Goal: Information Seeking & Learning: Learn about a topic

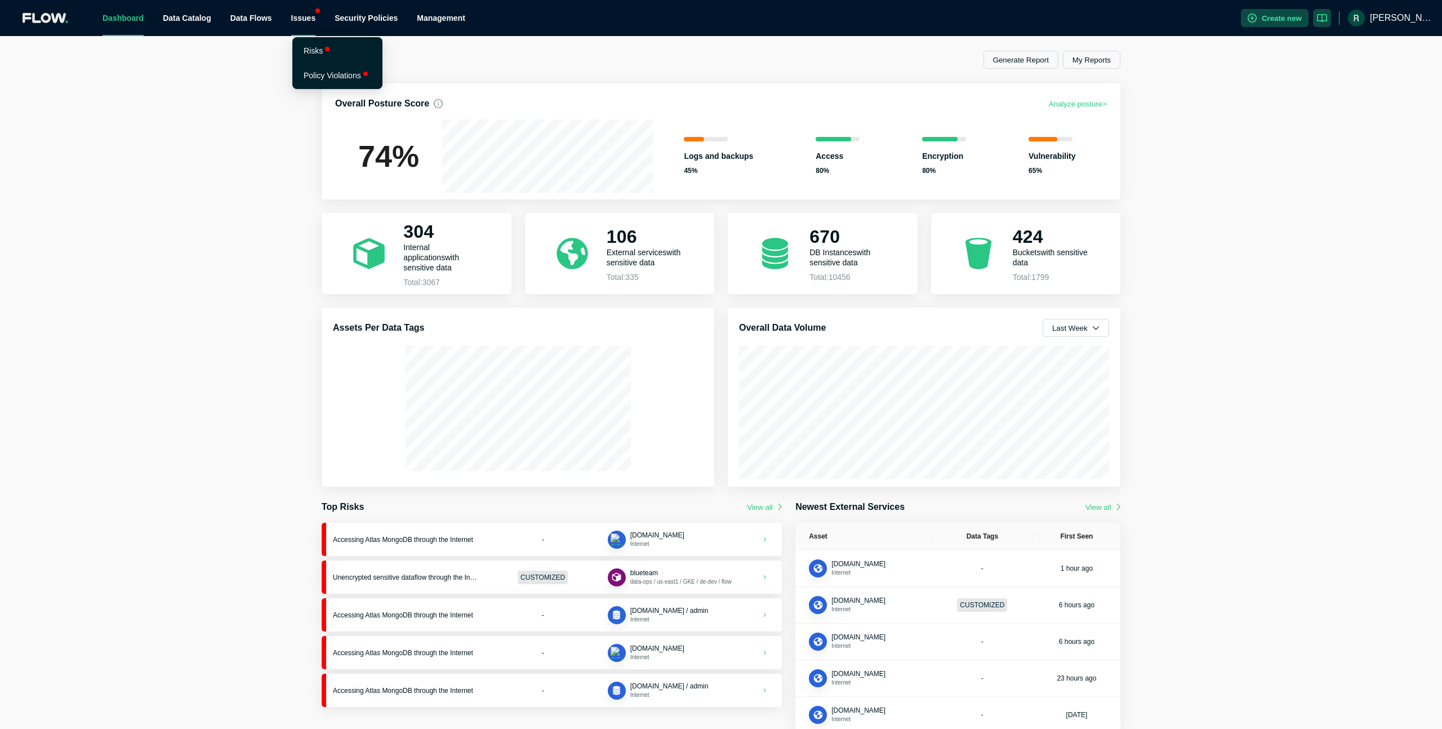
click at [311, 25] on div "Issues" at bounding box center [303, 18] width 25 height 36
click at [322, 53] on li "Risks" at bounding box center [338, 50] width 86 height 23
click at [309, 22] on div "Issues" at bounding box center [303, 18] width 25 height 36
click at [307, 78] on link "Policy Violations" at bounding box center [332, 75] width 57 height 9
click at [309, 21] on div "Issues" at bounding box center [303, 18] width 25 height 36
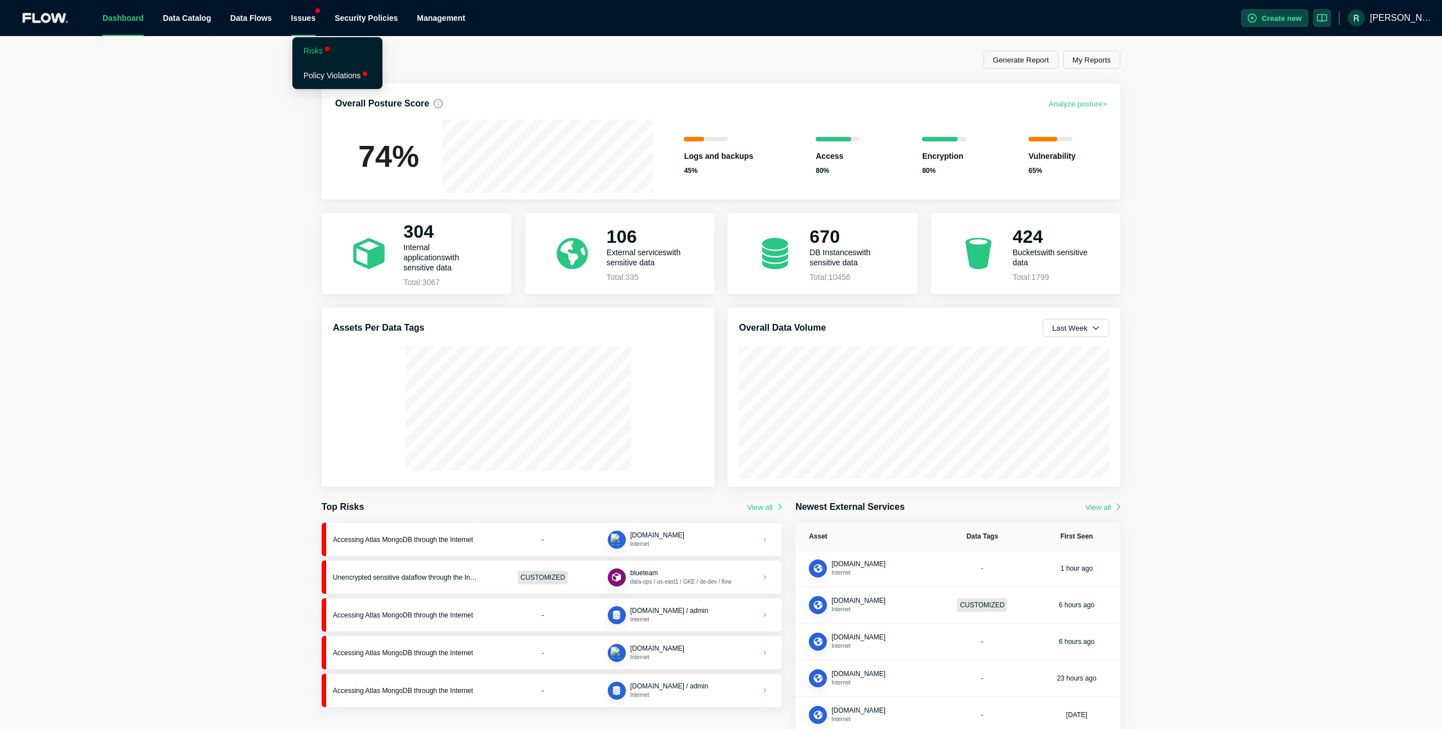
click at [315, 55] on link "Risks" at bounding box center [313, 50] width 19 height 9
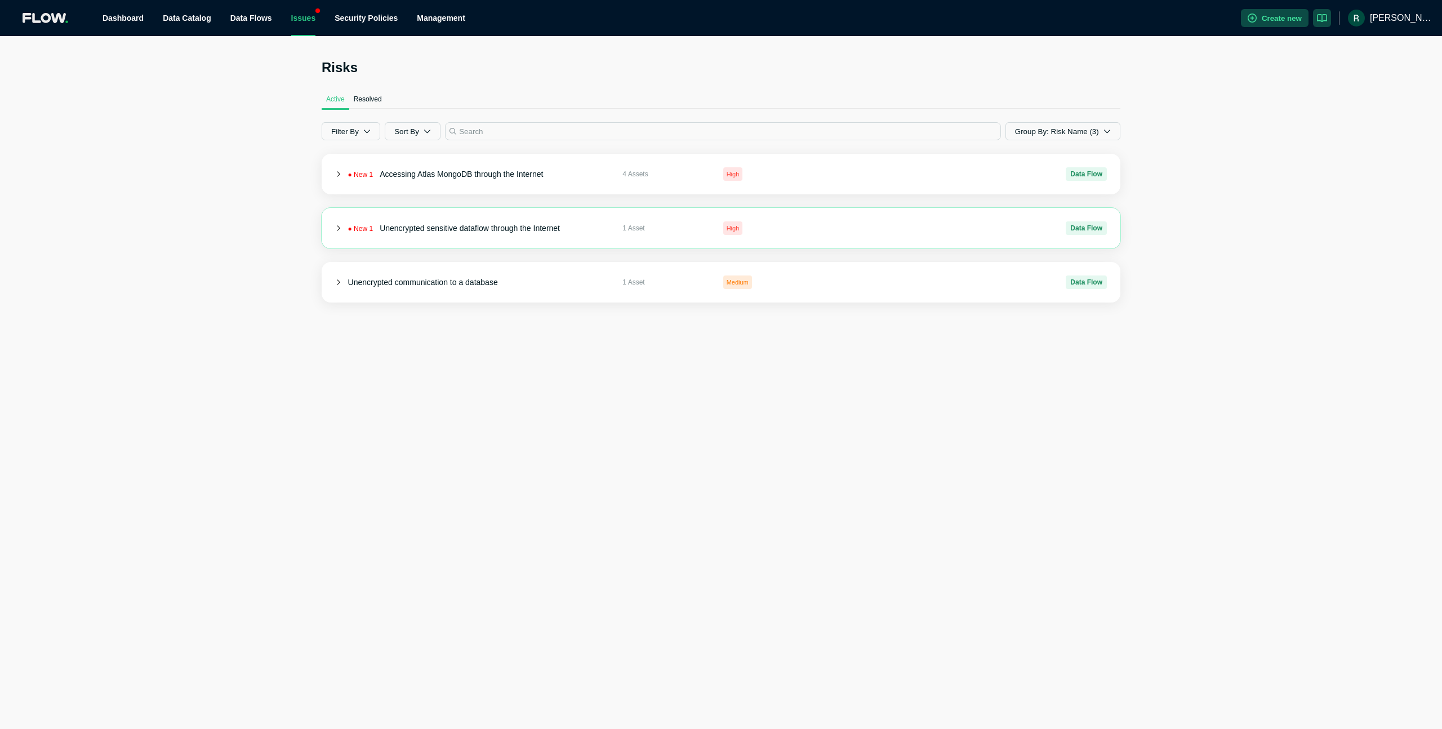
click at [705, 229] on span "1 Asset" at bounding box center [667, 227] width 91 height 11
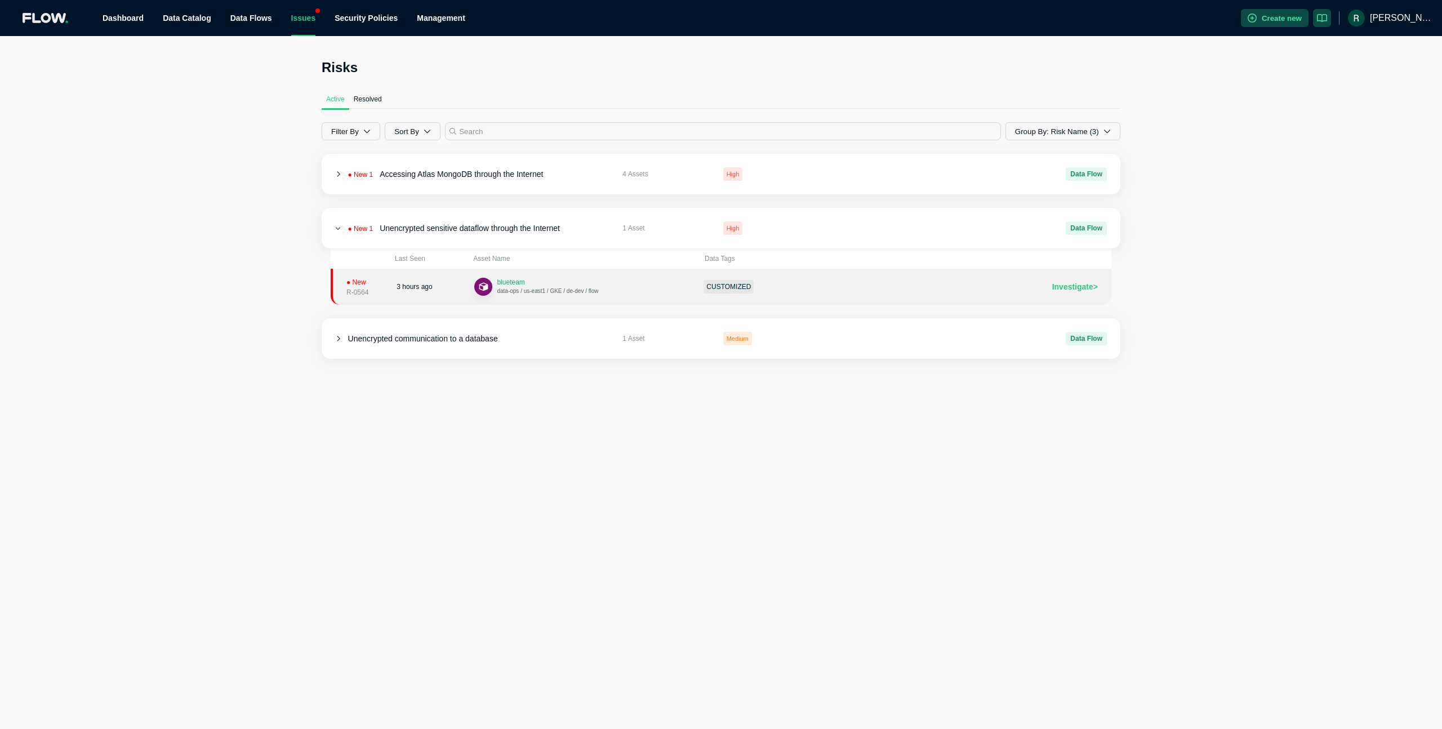
click at [511, 283] on span "blueteam" at bounding box center [511, 282] width 28 height 8
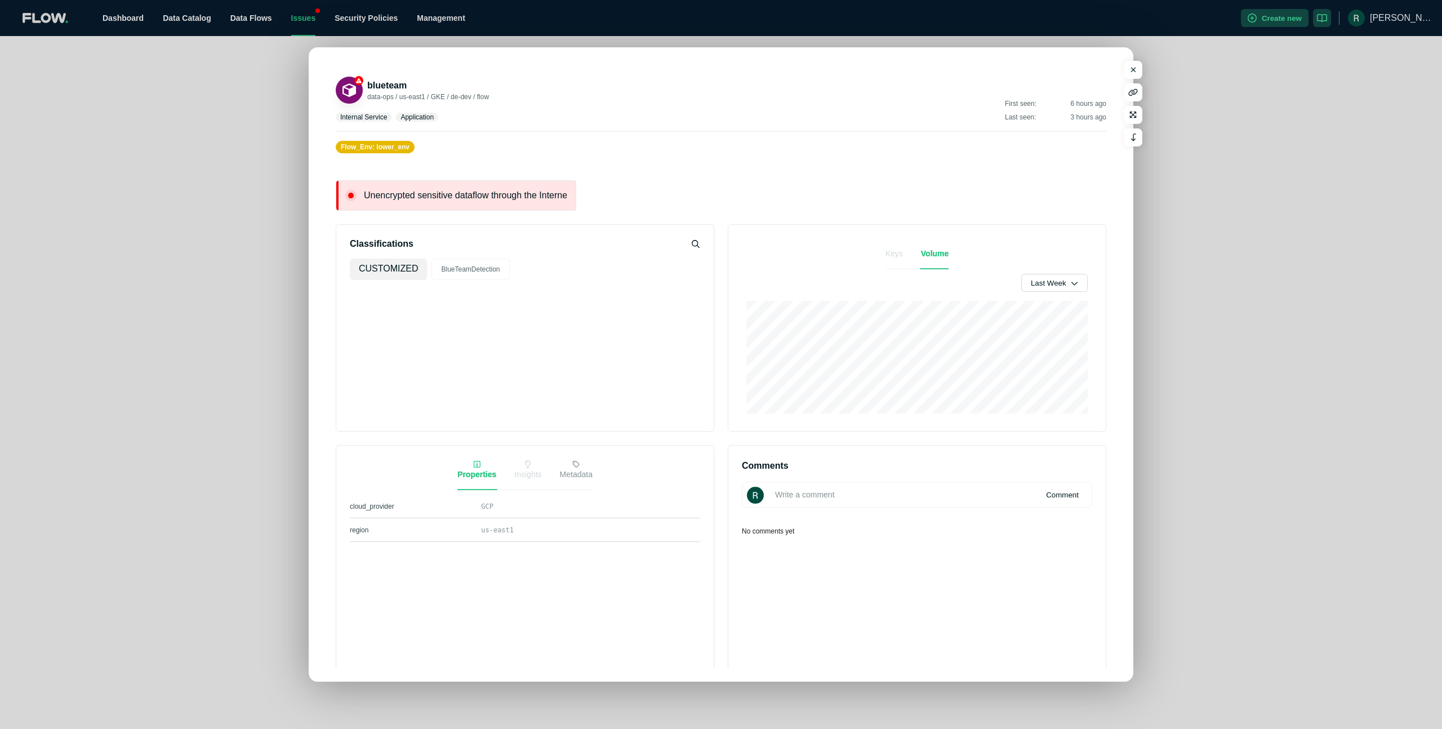
click at [484, 197] on span "Unencrypted sensitive dataflow through the Internet" at bounding box center [465, 195] width 203 height 11
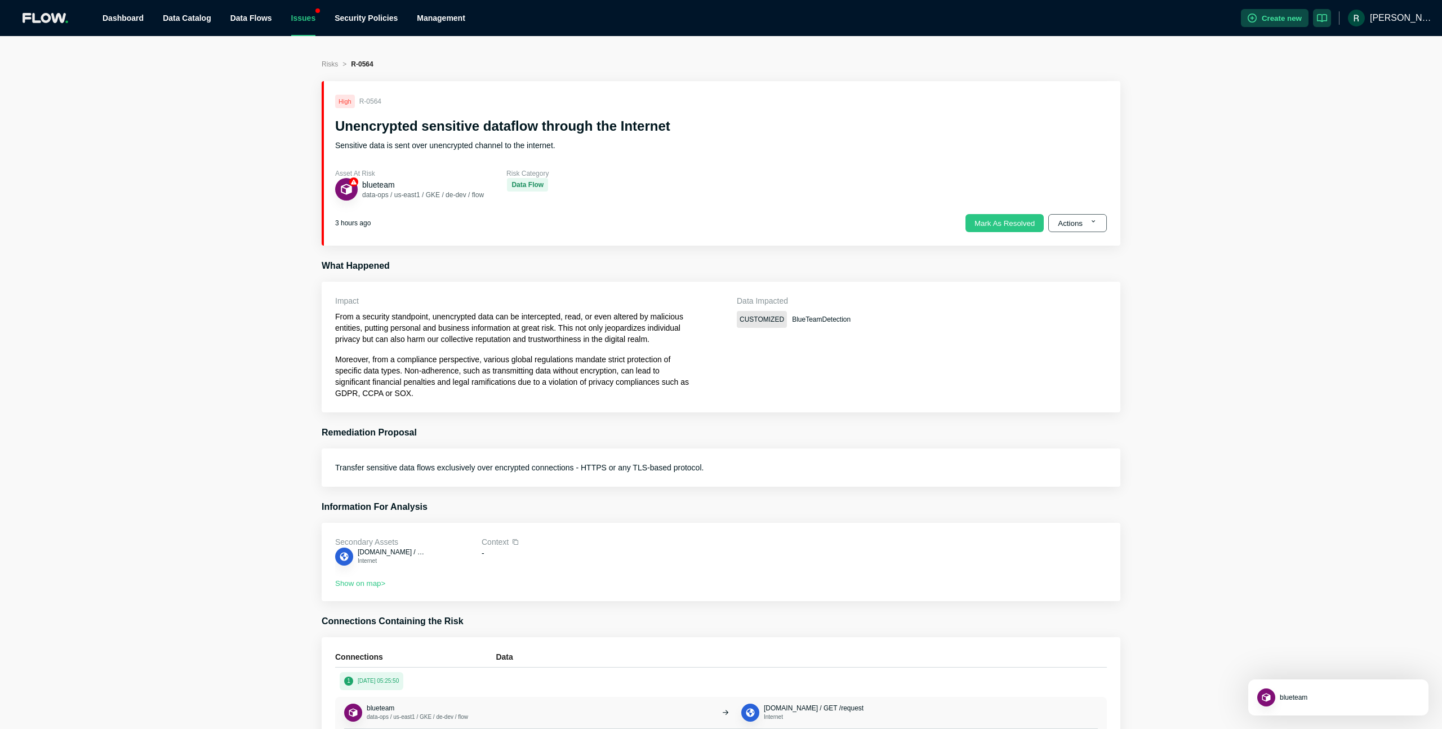
click at [1080, 225] on button "Actions" at bounding box center [1077, 223] width 59 height 18
click at [1062, 302] on button "Dismiss" at bounding box center [1058, 302] width 52 height 23
click at [882, 272] on h3 "What Happened" at bounding box center [721, 266] width 799 height 14
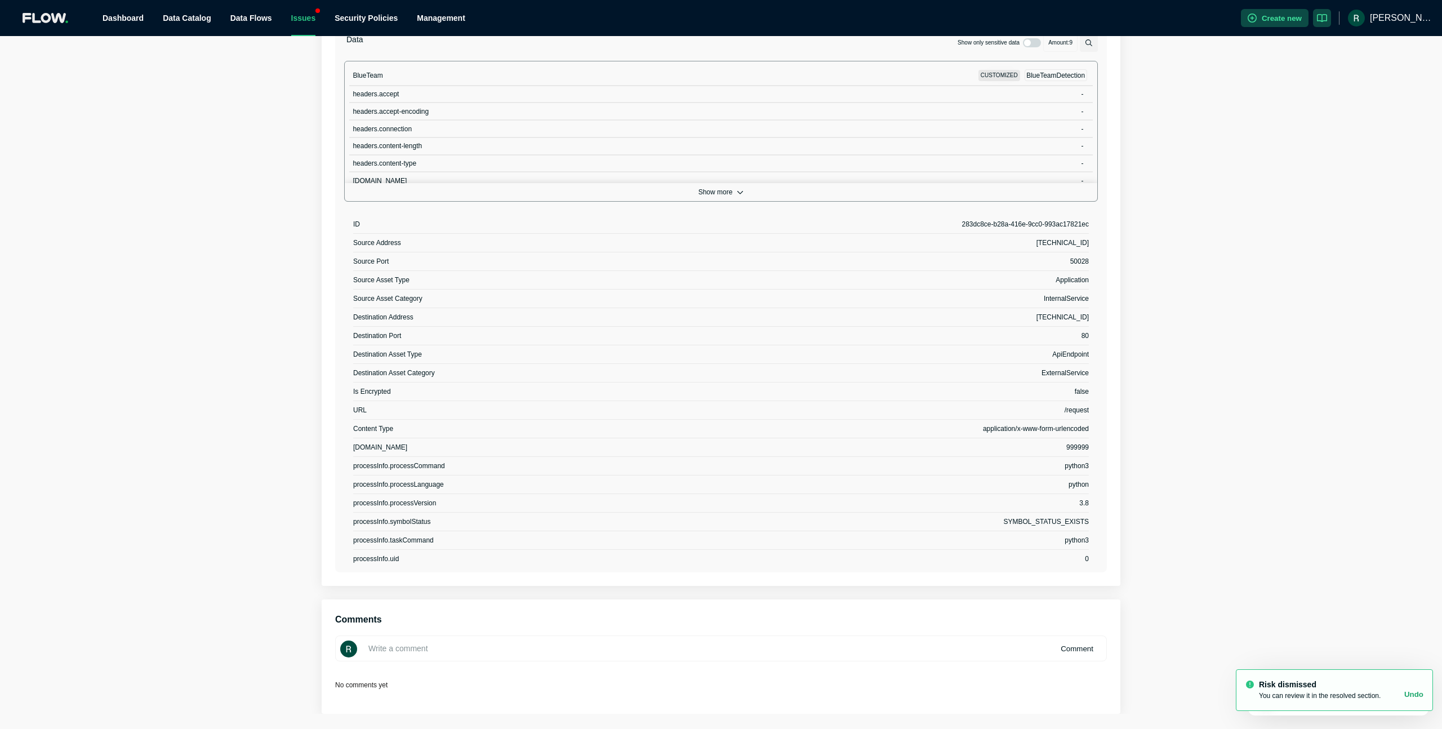
scroll to position [723, 0]
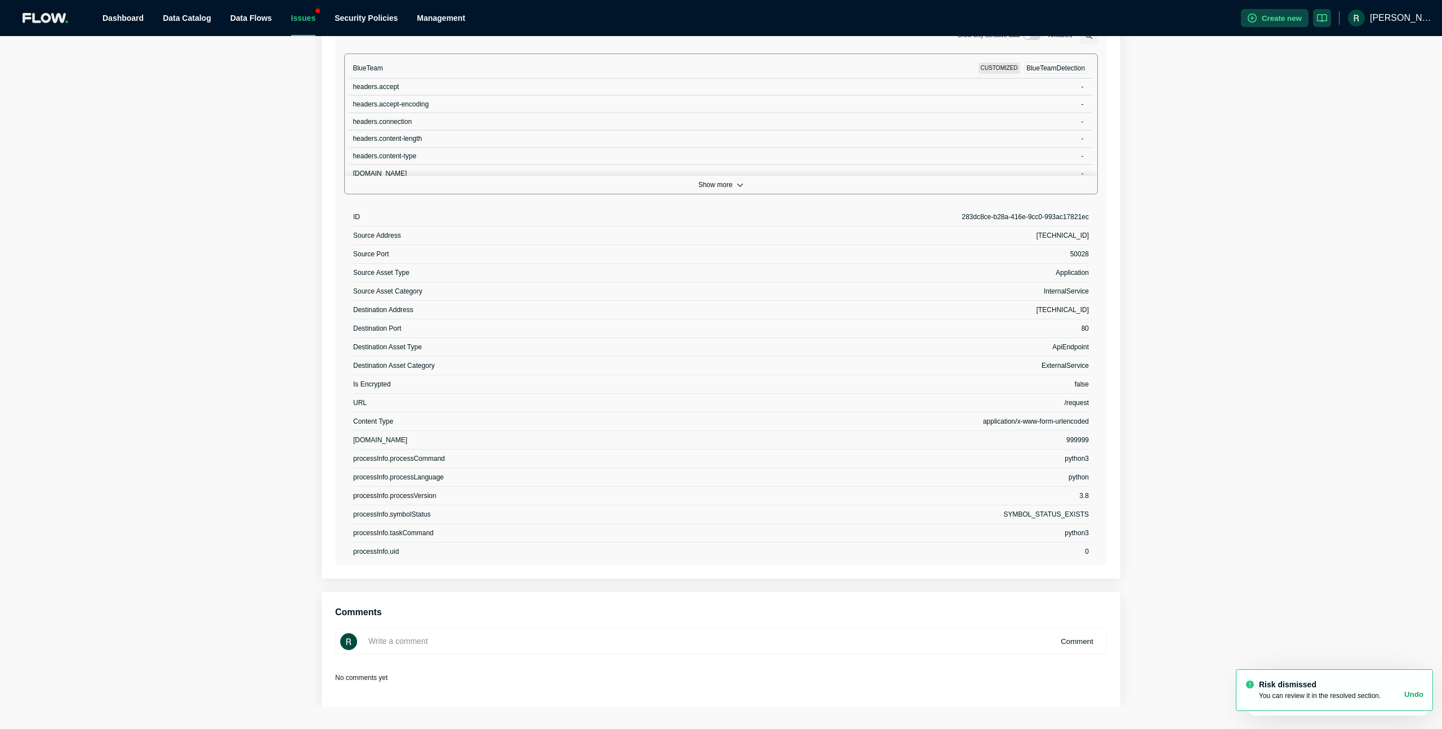
click at [541, 649] on input at bounding box center [721, 641] width 772 height 26
type input "false positive blue team detection is not sensitve"
click at [1086, 646] on button "Comment" at bounding box center [1077, 641] width 51 height 18
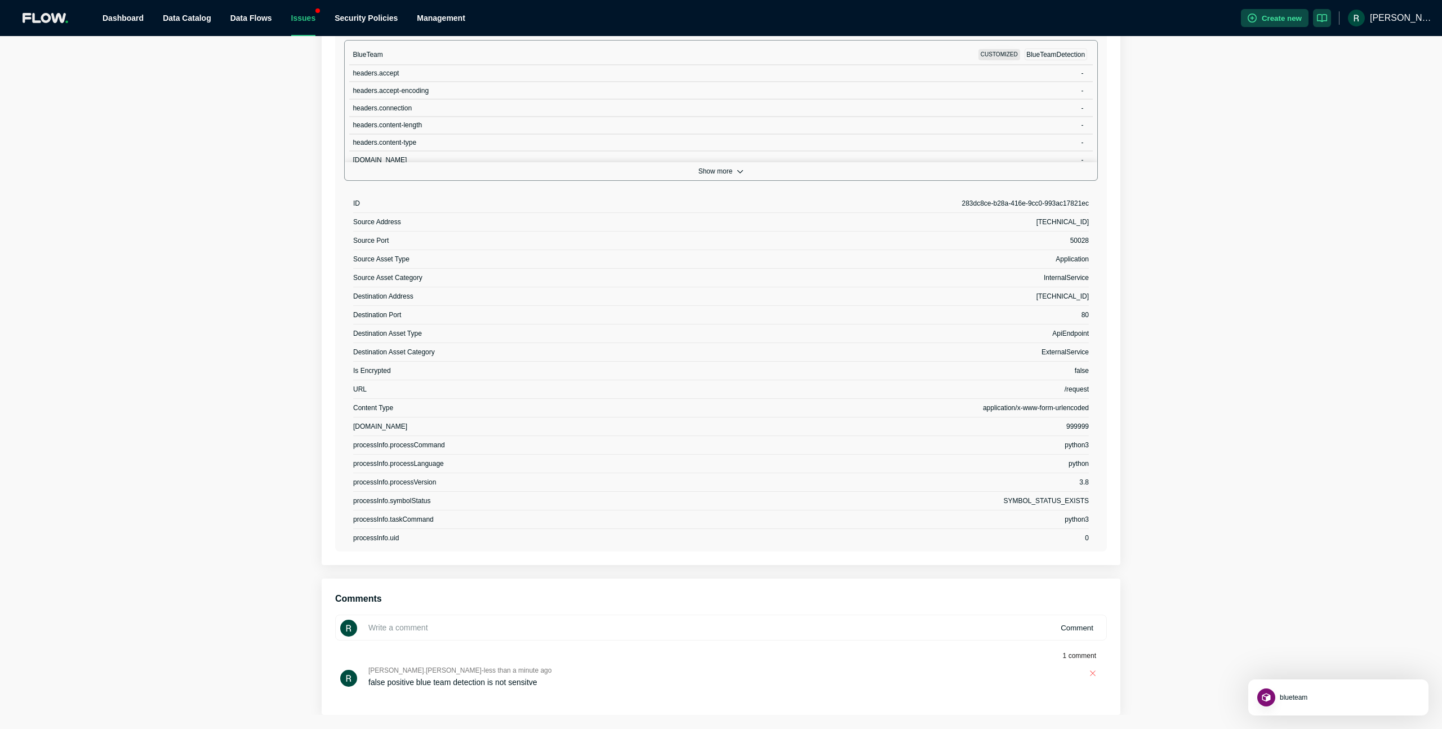
scroll to position [0, 0]
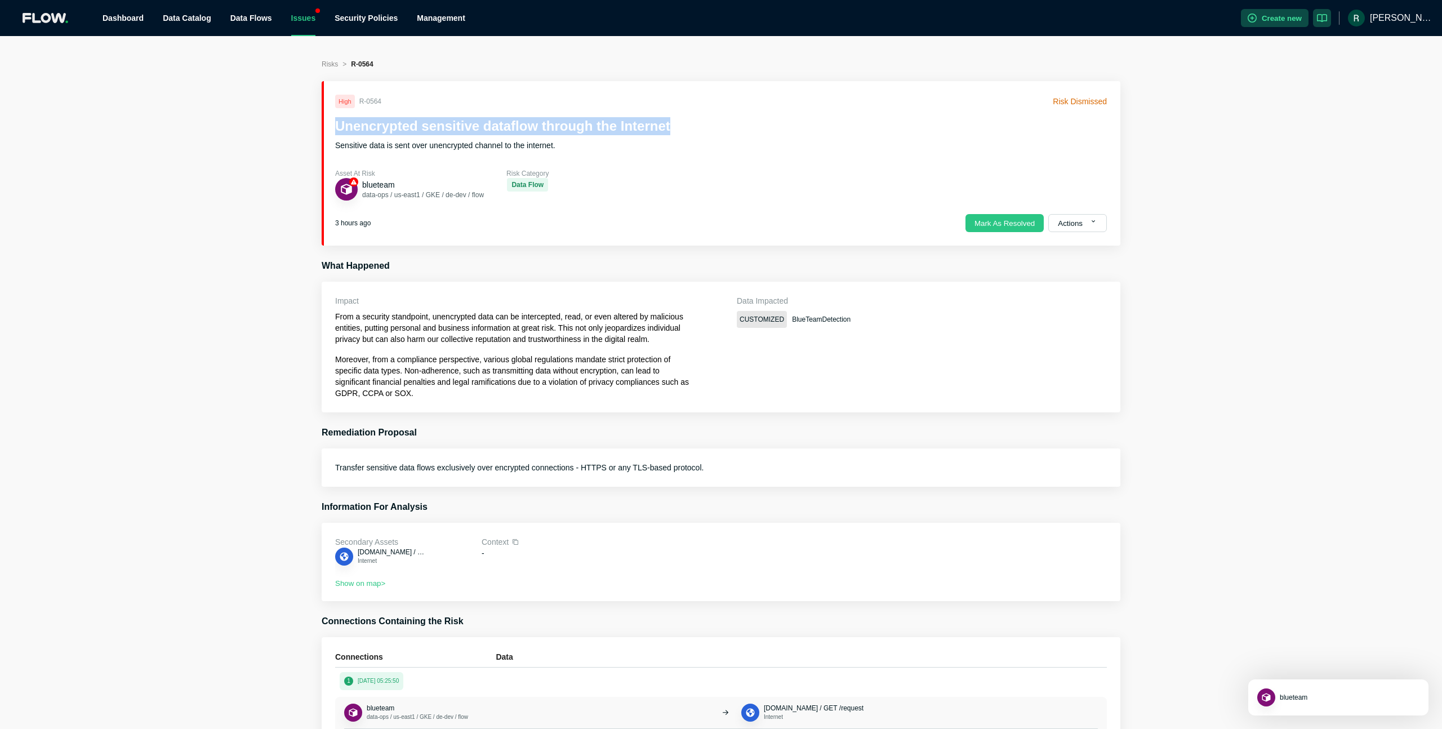
drag, startPoint x: 451, startPoint y: 125, endPoint x: 336, endPoint y: 127, distance: 114.9
click at [336, 127] on h2 "Unencrypted sensitive dataflow through the Internet" at bounding box center [721, 126] width 772 height 18
copy h2 "Unencrypted sensitive dataflow through the Internet"
click at [297, 20] on div "Issues" at bounding box center [303, 18] width 25 height 36
click at [329, 81] on li "Policy Violations" at bounding box center [338, 75] width 86 height 23
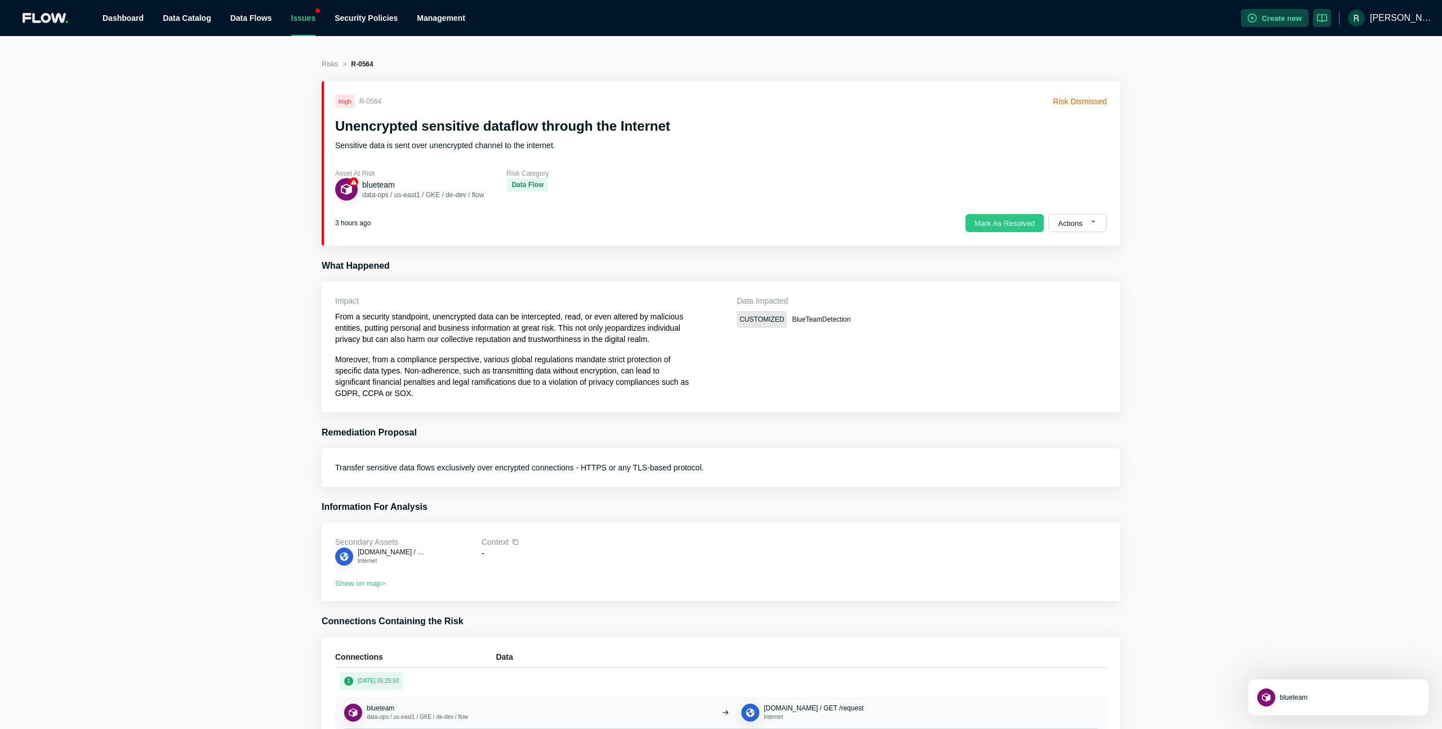
click at [307, 17] on div "Issues" at bounding box center [303, 18] width 25 height 36
click at [308, 74] on link "Policy Violations" at bounding box center [332, 75] width 57 height 9
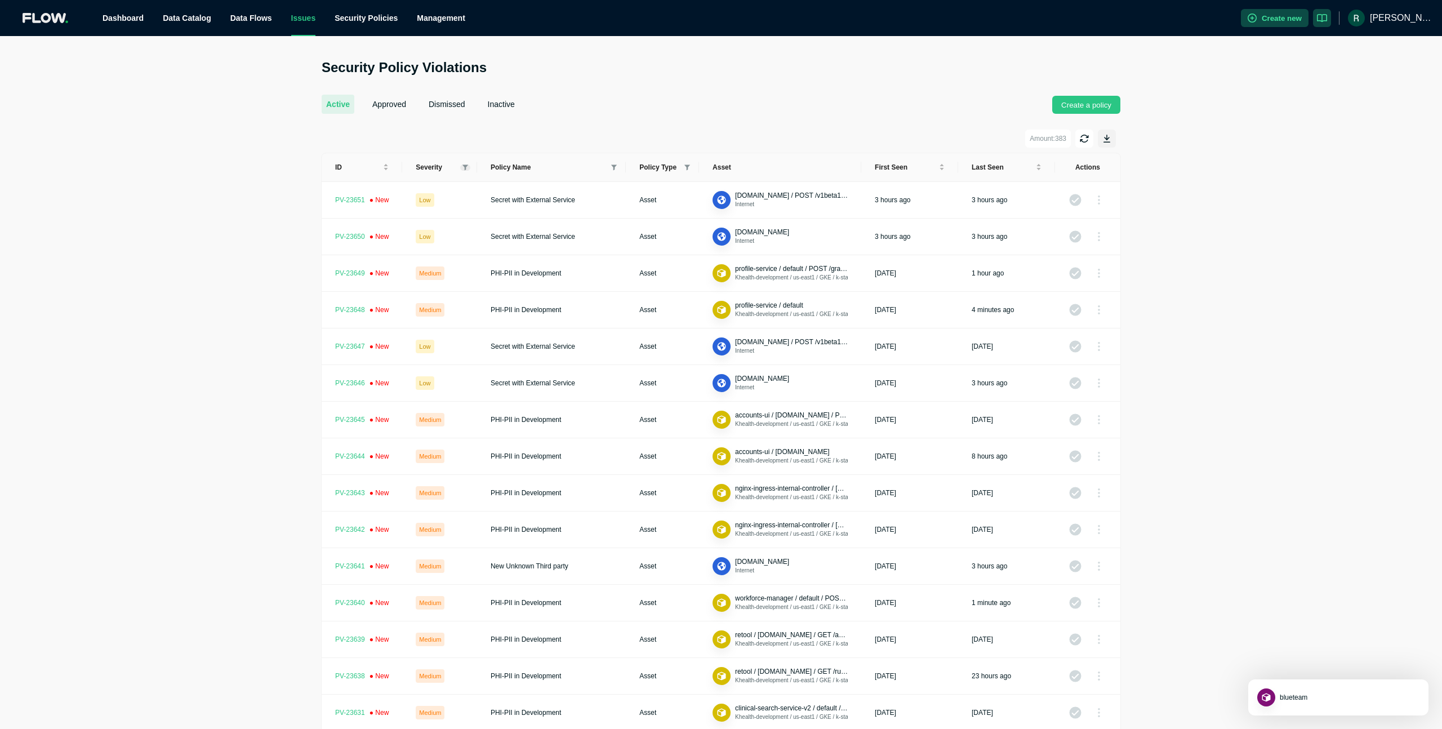
click at [466, 168] on icon at bounding box center [465, 167] width 6 height 6
click at [419, 188] on input "checkbox" at bounding box center [418, 184] width 9 height 9
checkbox input "true"
click at [451, 275] on button "OK" at bounding box center [457, 270] width 22 height 14
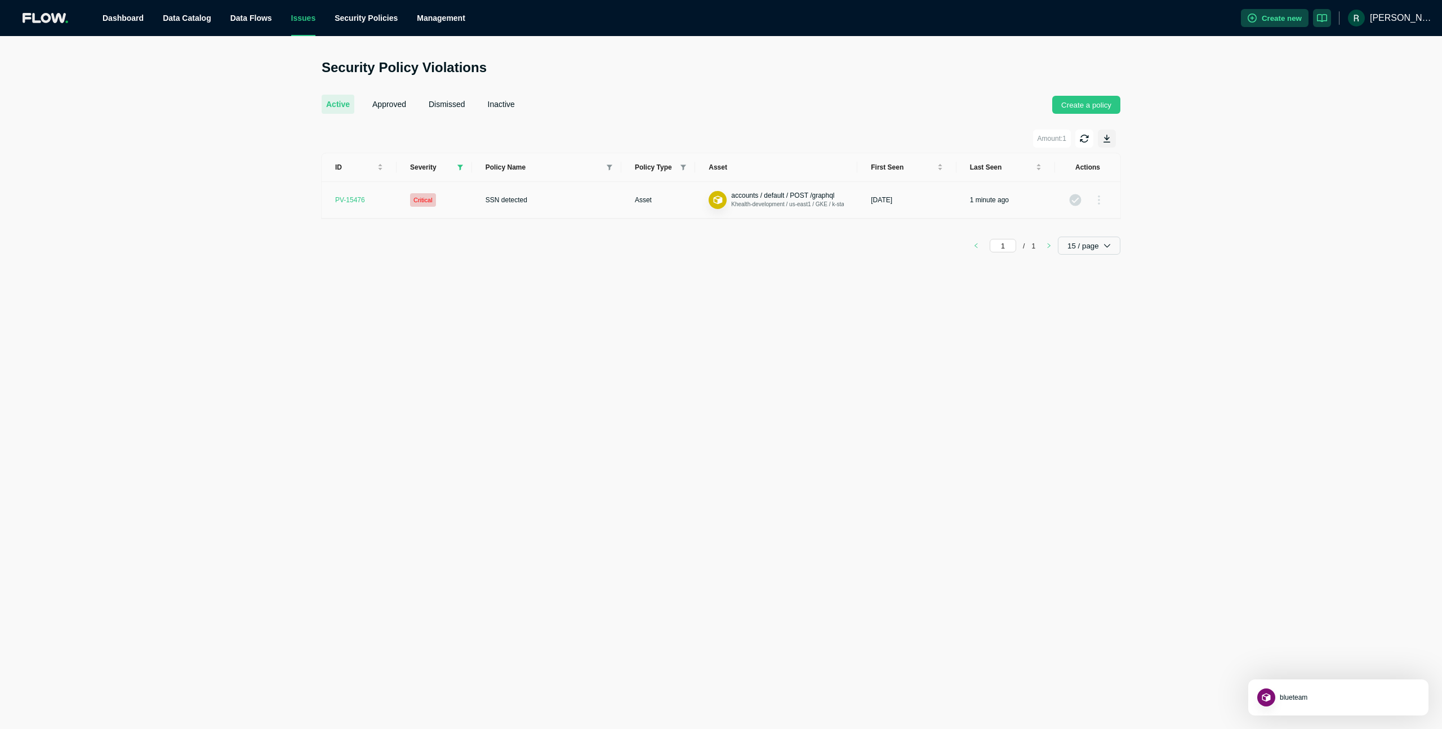
click at [535, 192] on td "SSN detected" at bounding box center [546, 200] width 149 height 37
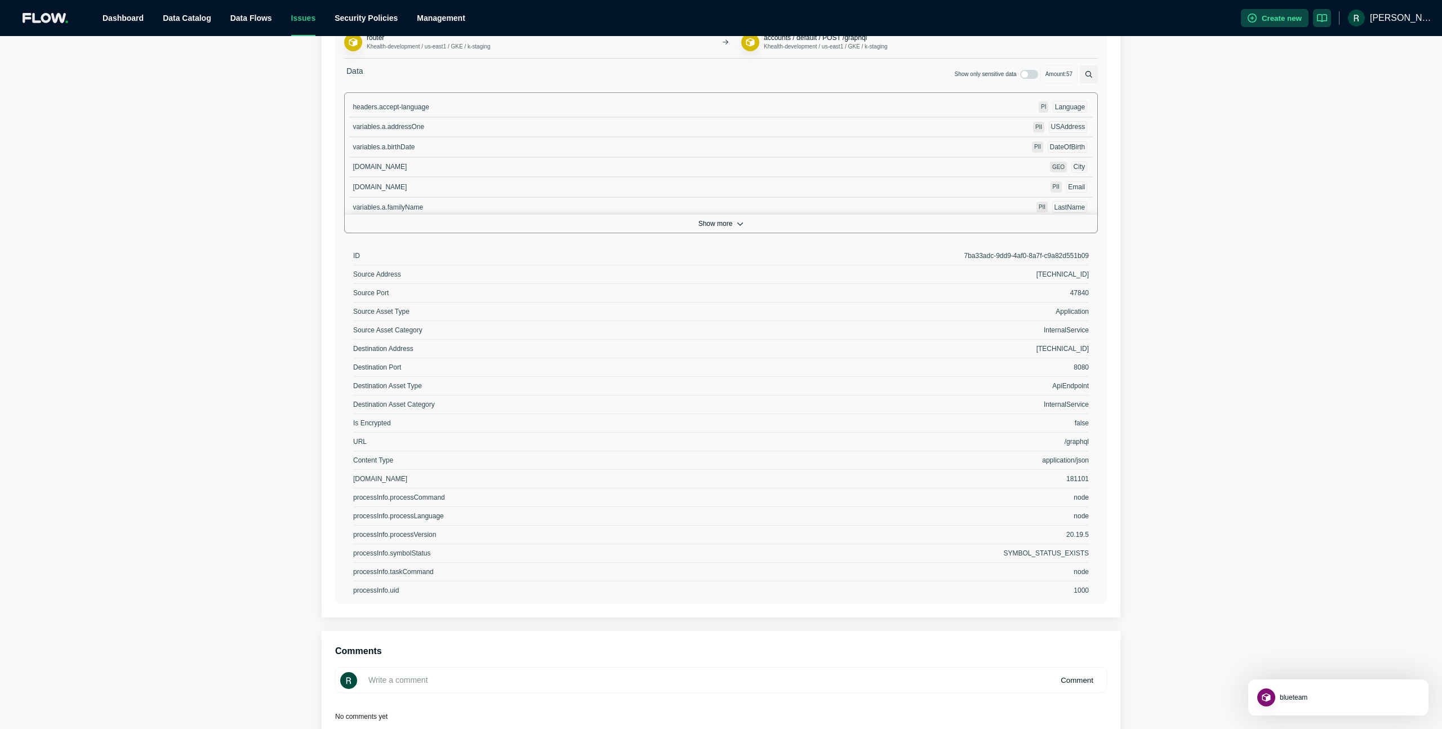
scroll to position [481, 0]
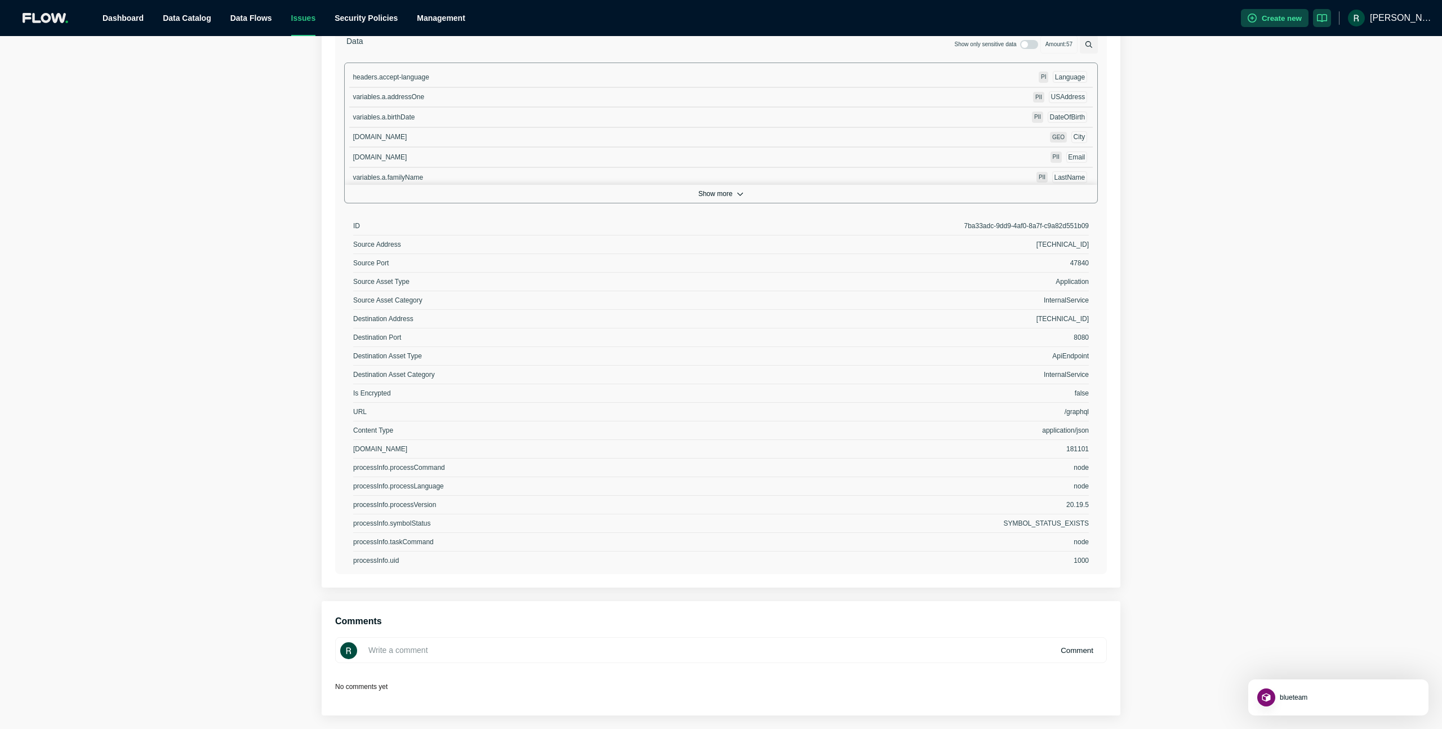
click at [541, 652] on input at bounding box center [721, 650] width 772 height 26
paste input "accounts service in development. this is one place we expect to see SSN"
type input "accounts service in development. this is one place we expect to see SSN"
click at [1070, 655] on button "Comment" at bounding box center [1077, 650] width 51 height 18
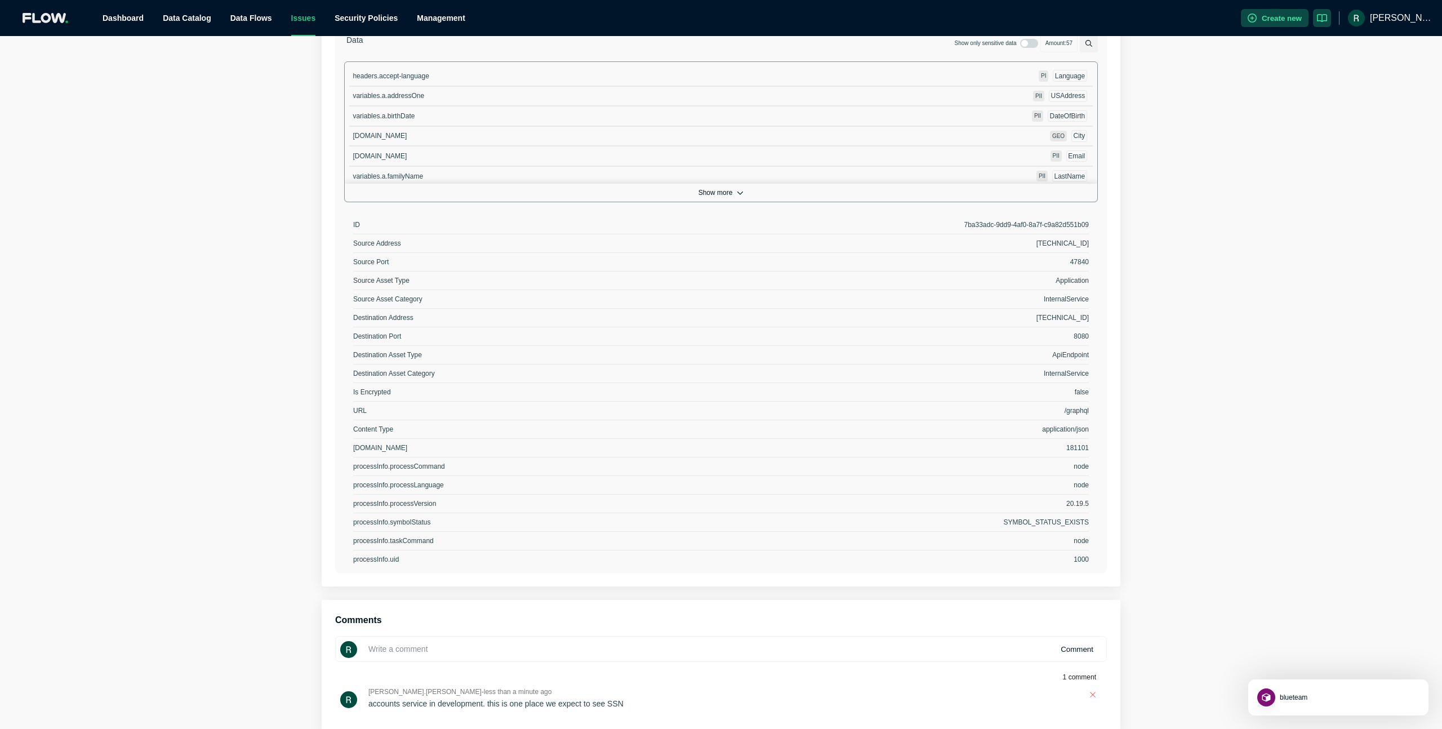
scroll to position [0, 0]
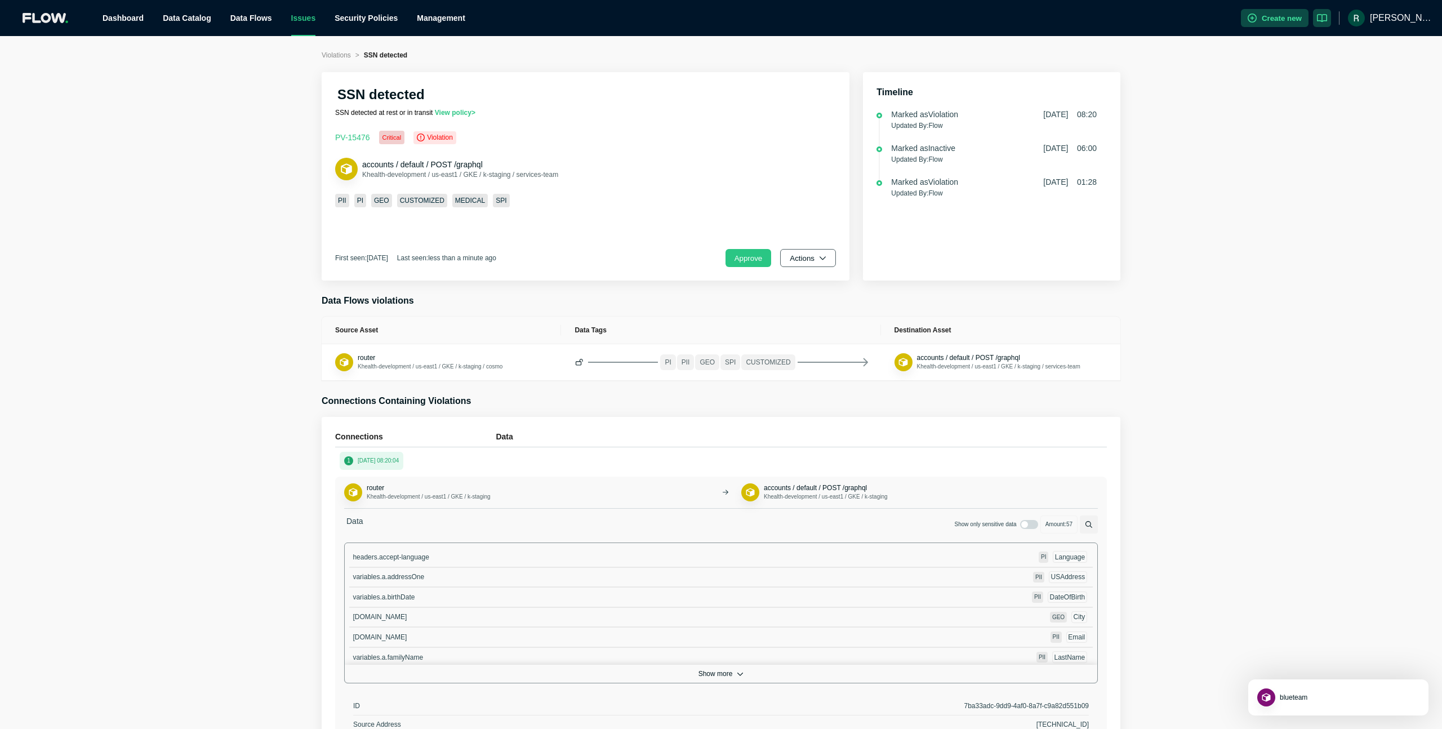
click at [810, 255] on button "Actions" at bounding box center [808, 258] width 56 height 18
click at [823, 311] on span "Dismiss" at bounding box center [812, 307] width 39 height 11
click at [1255, 167] on div "Violations > SSN detected SSN detected SSN detected at rest or in transit View …" at bounding box center [721, 634] width 1442 height 1168
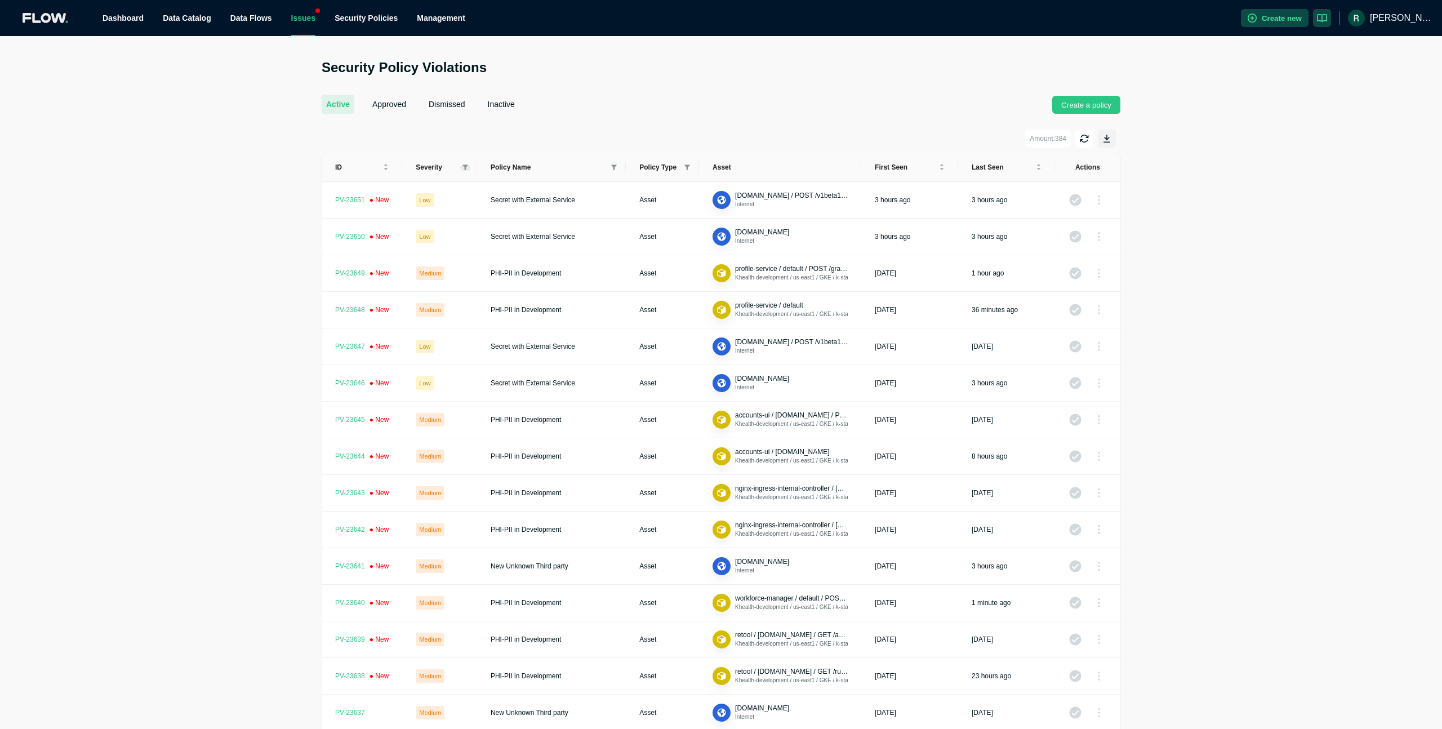
click at [468, 168] on icon at bounding box center [465, 167] width 6 height 6
click at [424, 208] on span "High" at bounding box center [439, 206] width 50 height 14
checkbox input "true"
drag, startPoint x: 422, startPoint y: 184, endPoint x: 429, endPoint y: 216, distance: 33.3
click at [422, 184] on input "checkbox" at bounding box center [418, 184] width 9 height 9
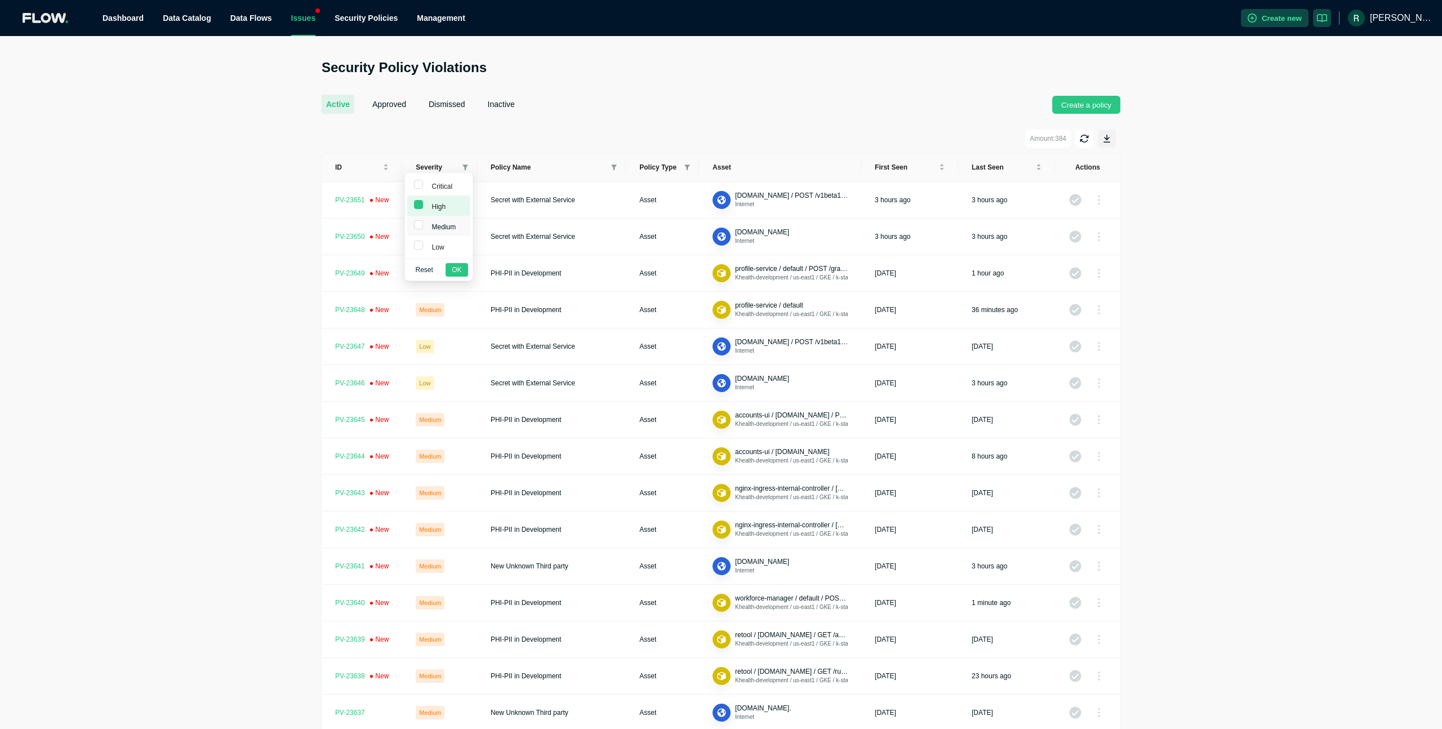
checkbox input "true"
click at [453, 268] on span "OK" at bounding box center [457, 269] width 10 height 11
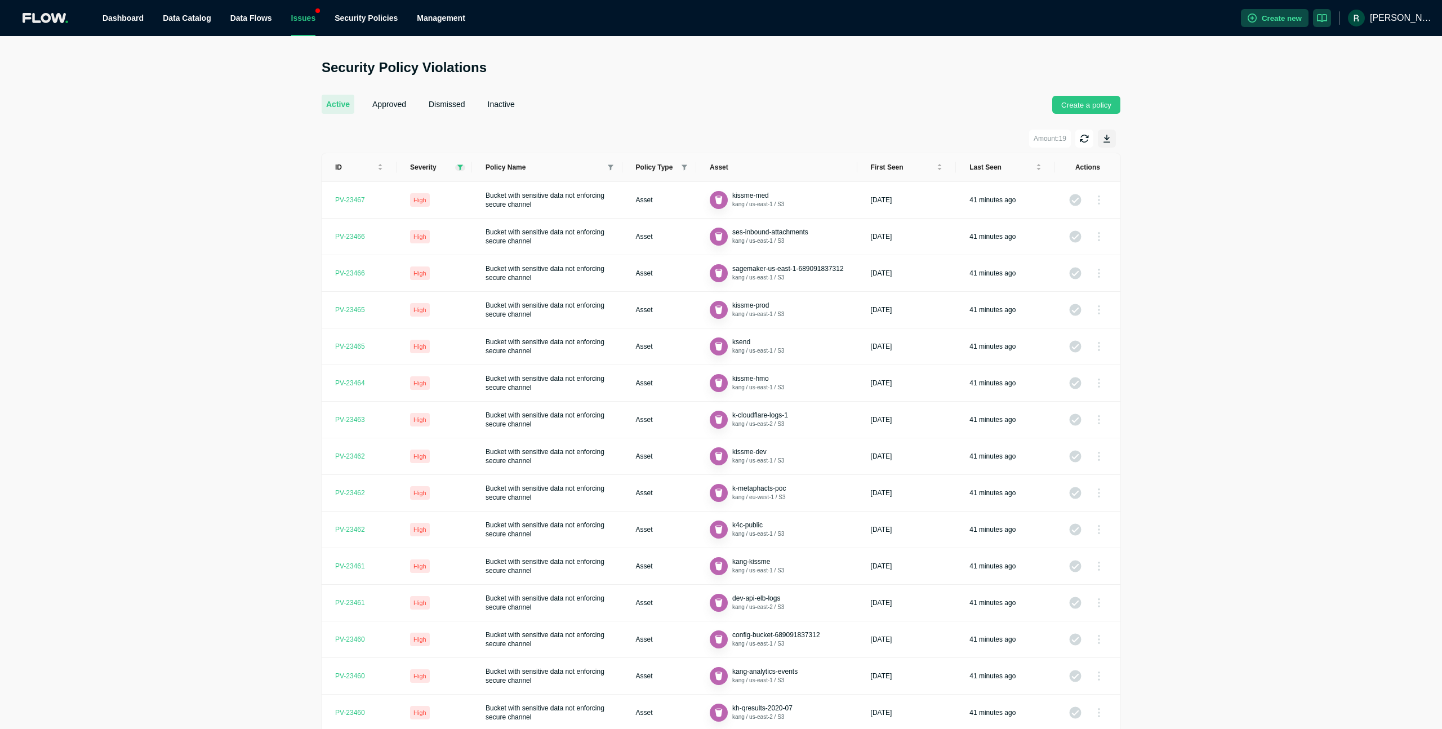
click at [462, 164] on icon at bounding box center [460, 167] width 6 height 6
click at [1180, 375] on div "Security Policy Violations active approved dismissed inactive Create a policy A…" at bounding box center [721, 413] width 1442 height 709
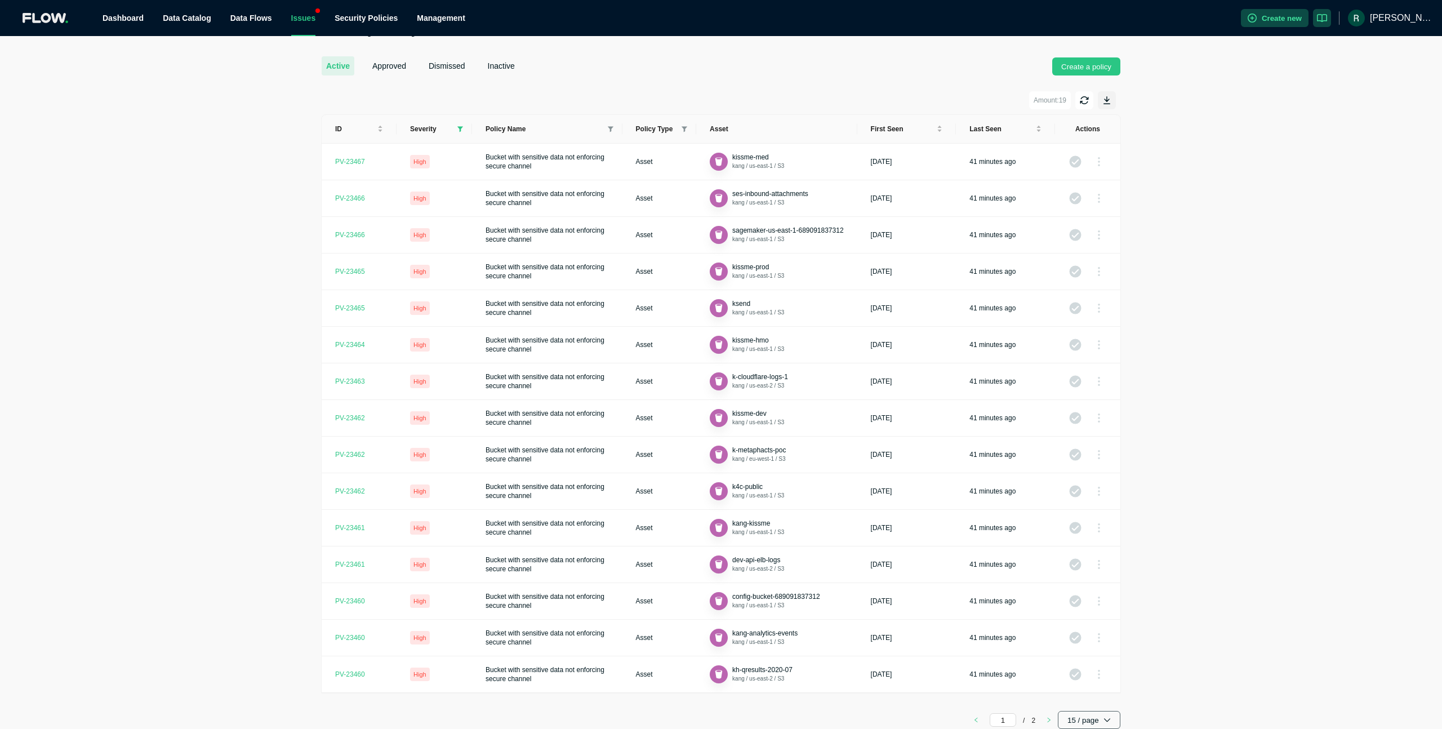
click at [1092, 719] on button "15 / page" at bounding box center [1089, 720] width 63 height 18
click at [1091, 697] on span "200 / page" at bounding box center [1087, 694] width 30 height 9
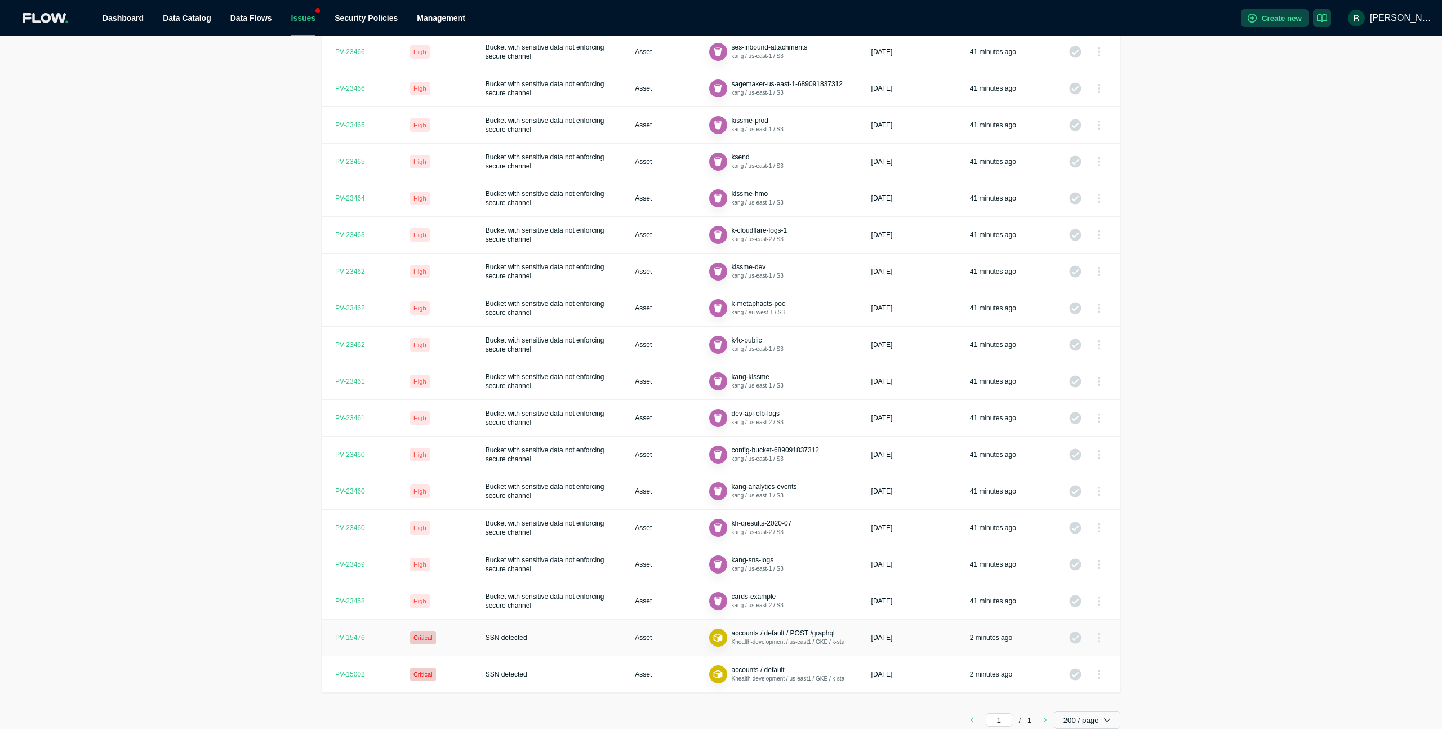
click at [534, 635] on td "SSN detected" at bounding box center [547, 638] width 150 height 37
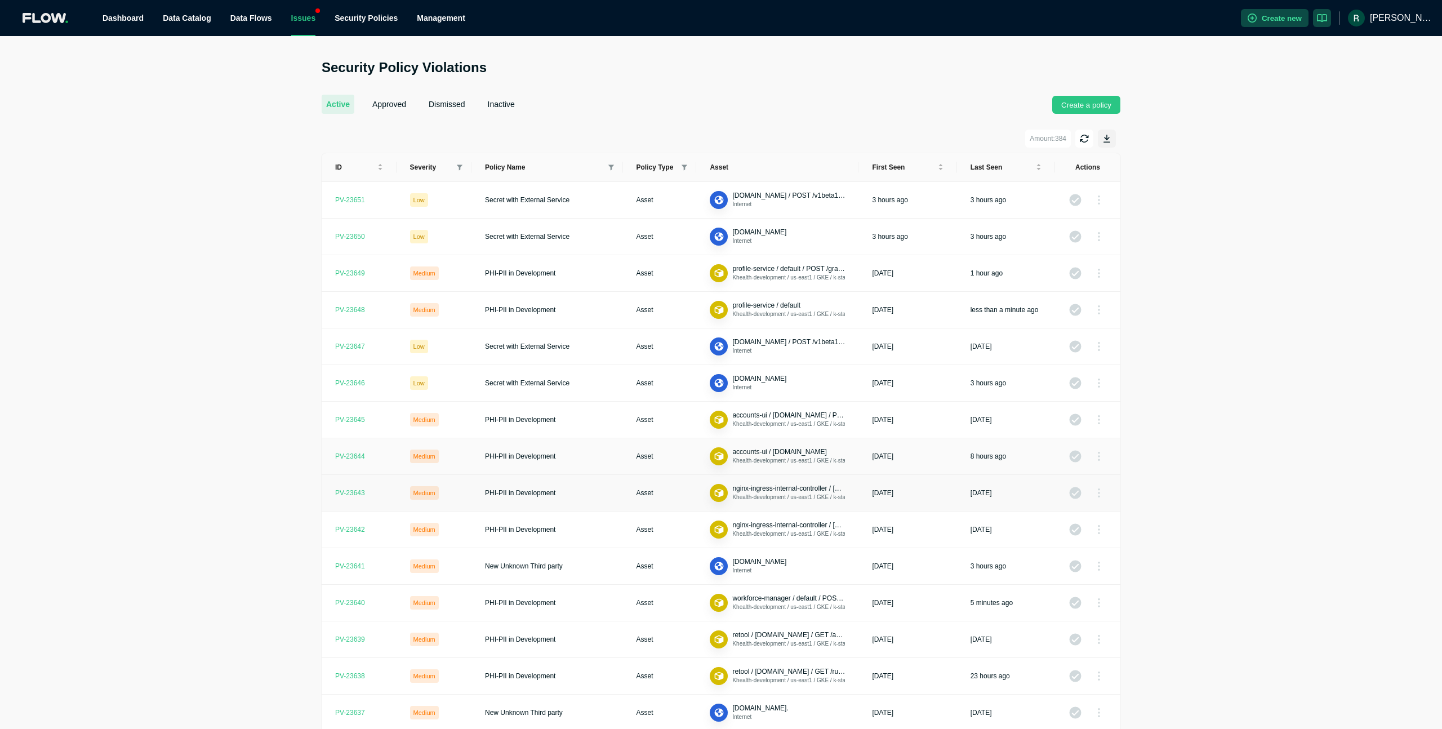
scroll to position [38, 0]
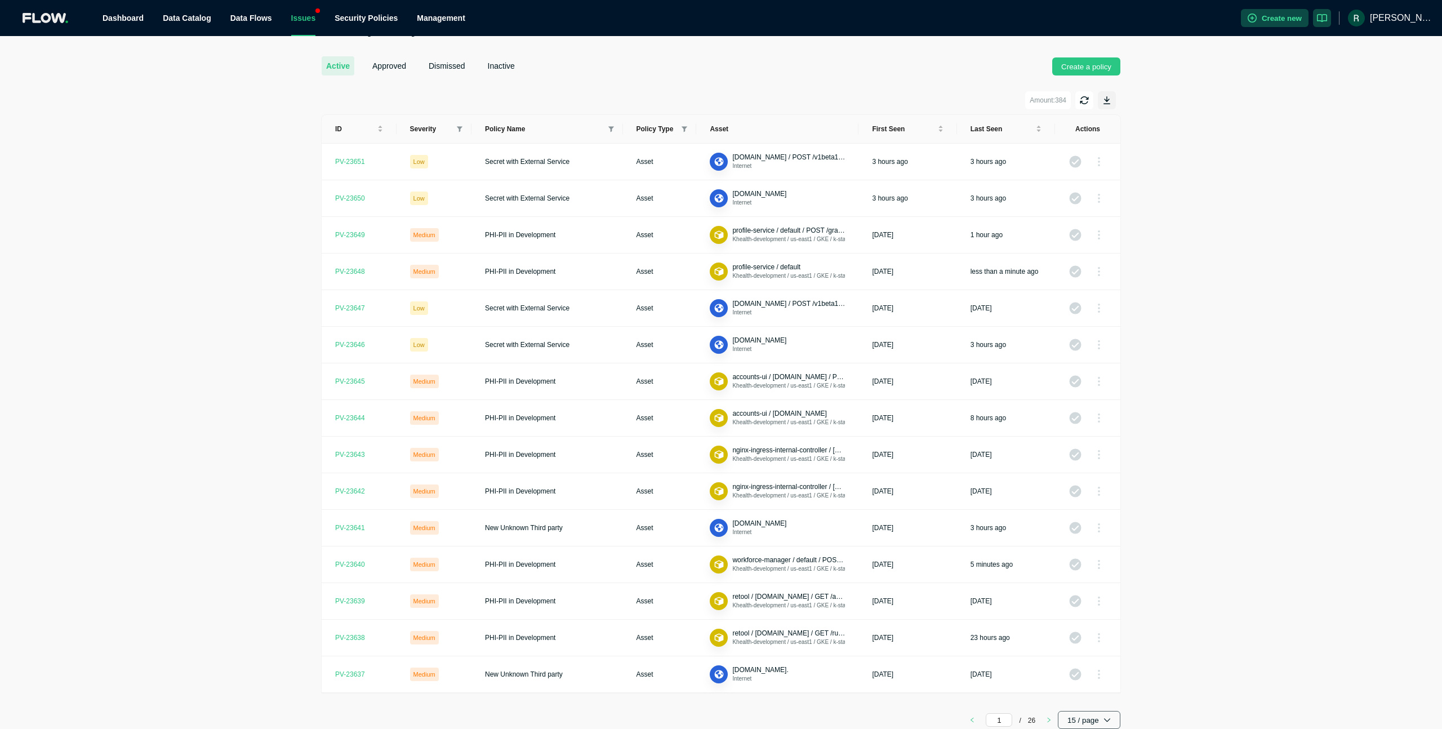
click at [1085, 719] on button "15 / page" at bounding box center [1089, 720] width 63 height 18
click at [1086, 702] on button "200 / page" at bounding box center [1087, 694] width 48 height 23
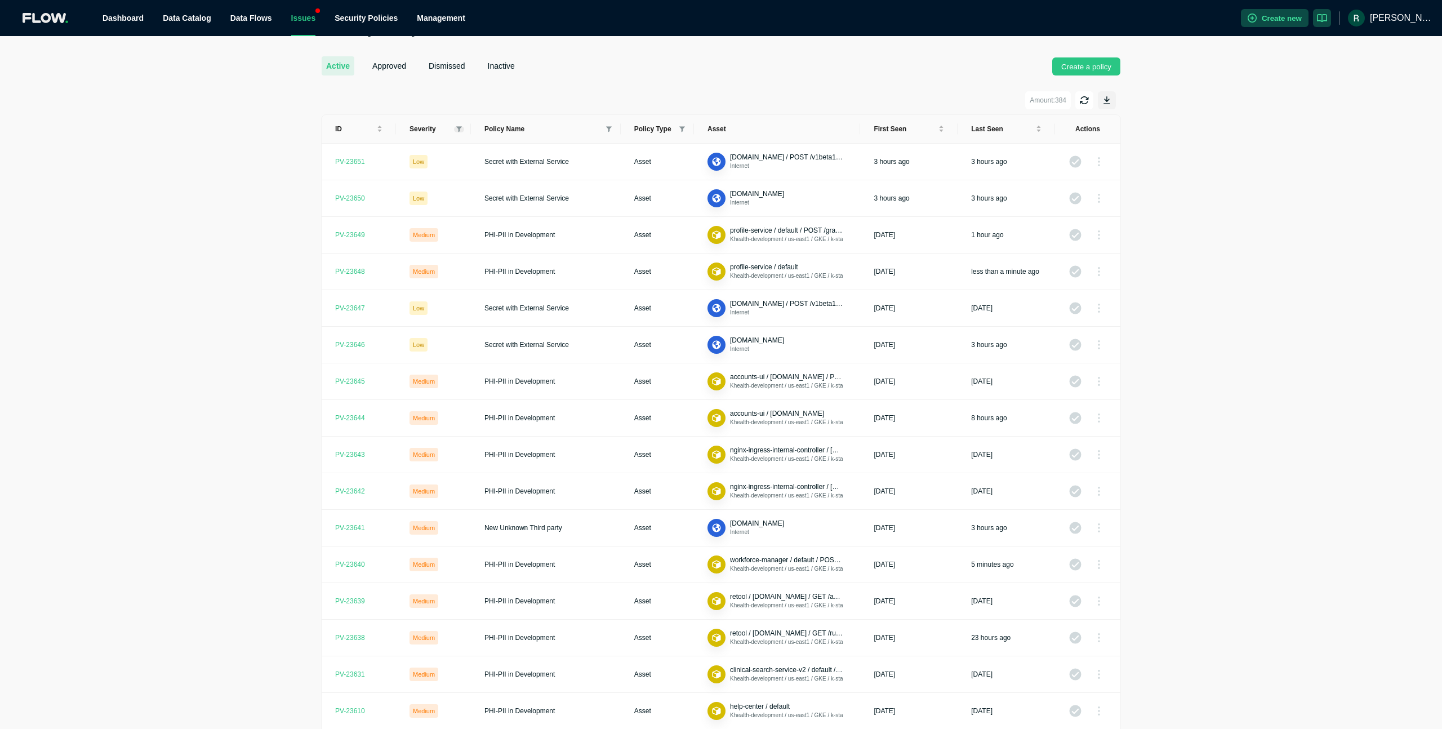
click at [459, 128] on icon at bounding box center [459, 129] width 6 height 6
click at [434, 150] on span "Critical" at bounding box center [433, 148] width 25 height 8
checkbox input "true"
click at [451, 232] on span "OK" at bounding box center [451, 231] width 10 height 11
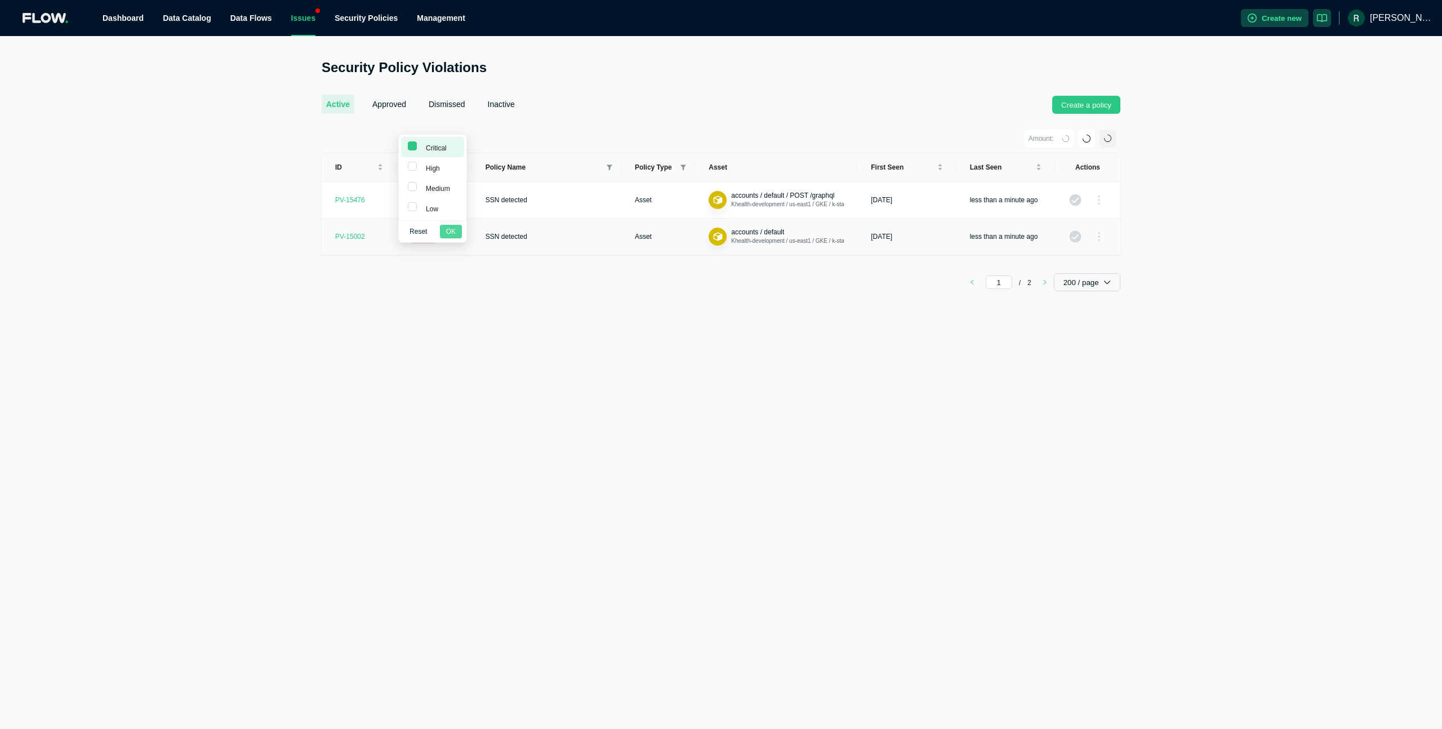
scroll to position [0, 0]
click at [778, 232] on span "accounts / default" at bounding box center [757, 232] width 53 height 8
click at [1097, 235] on button "button" at bounding box center [1099, 237] width 16 height 18
drag, startPoint x: 755, startPoint y: 341, endPoint x: 557, endPoint y: 291, distance: 204.5
click at [755, 341] on div "Security Policy Violations active approved dismissed inactive Create a policy A…" at bounding box center [721, 382] width 1442 height 693
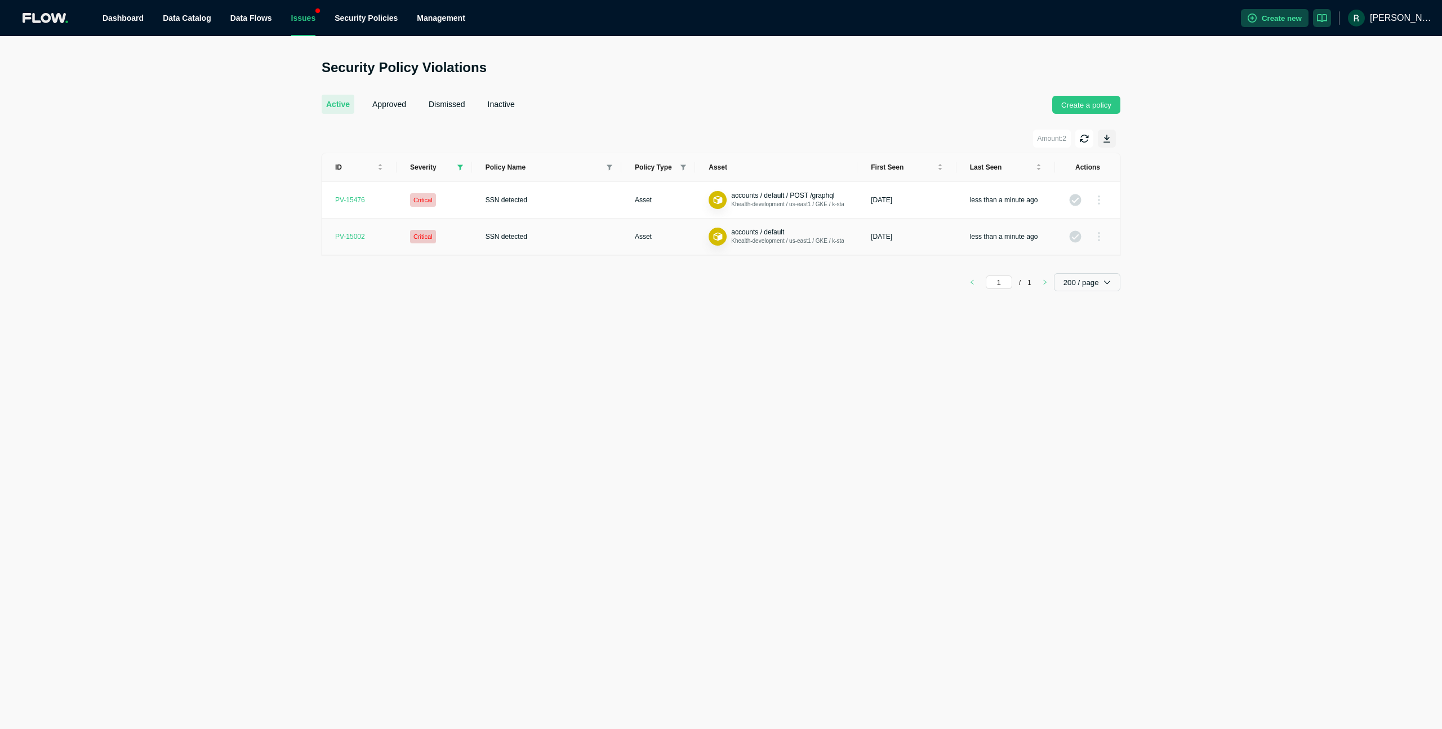
click at [353, 234] on div "PV- 15002" at bounding box center [350, 236] width 30 height 9
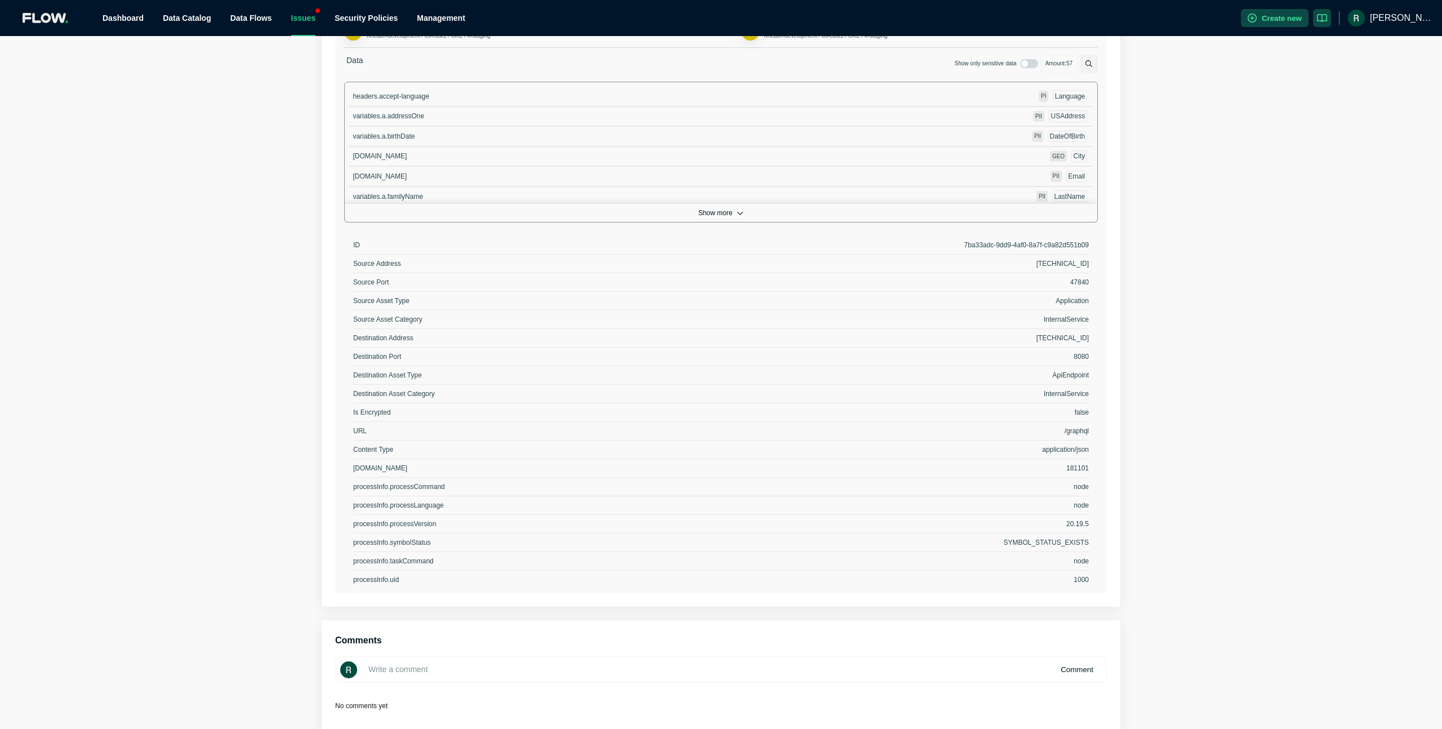
scroll to position [518, 0]
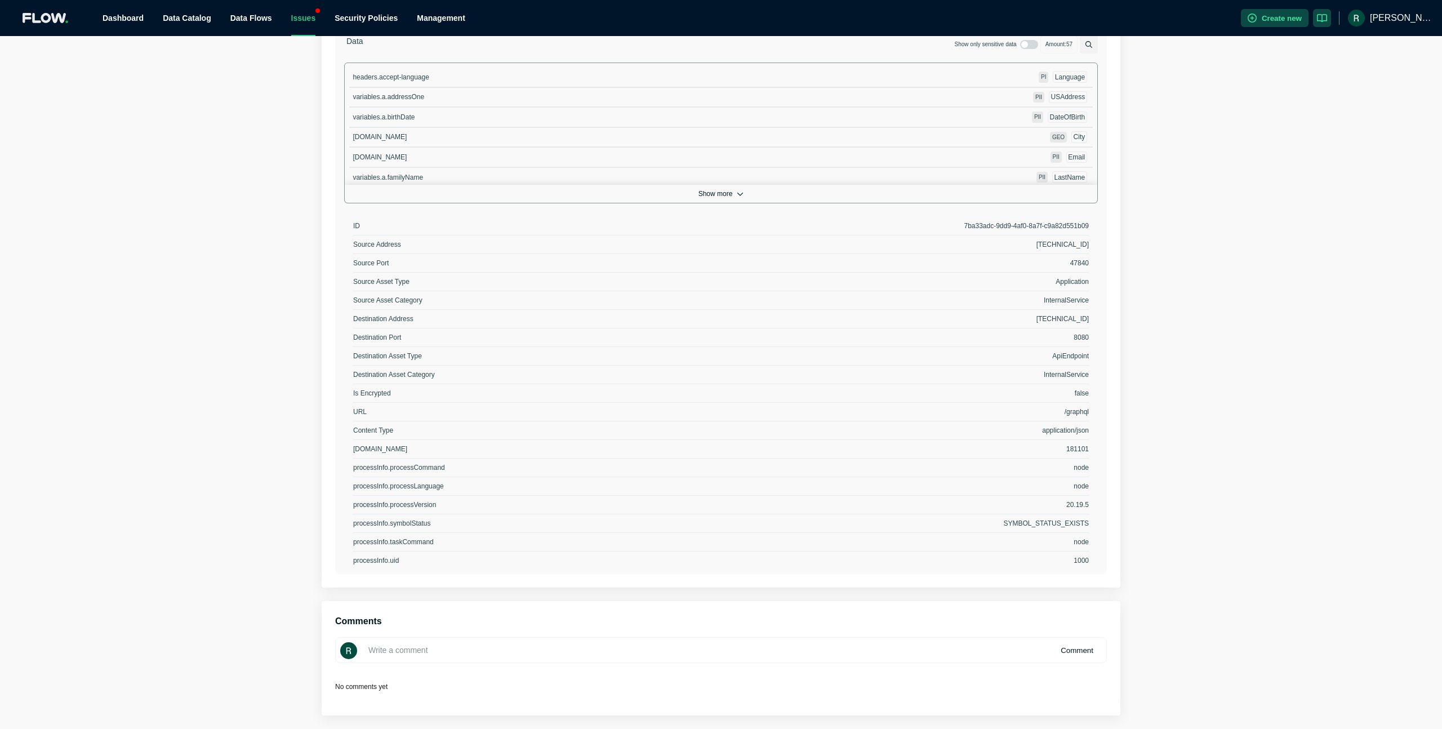
click at [504, 647] on input at bounding box center [721, 650] width 772 height 26
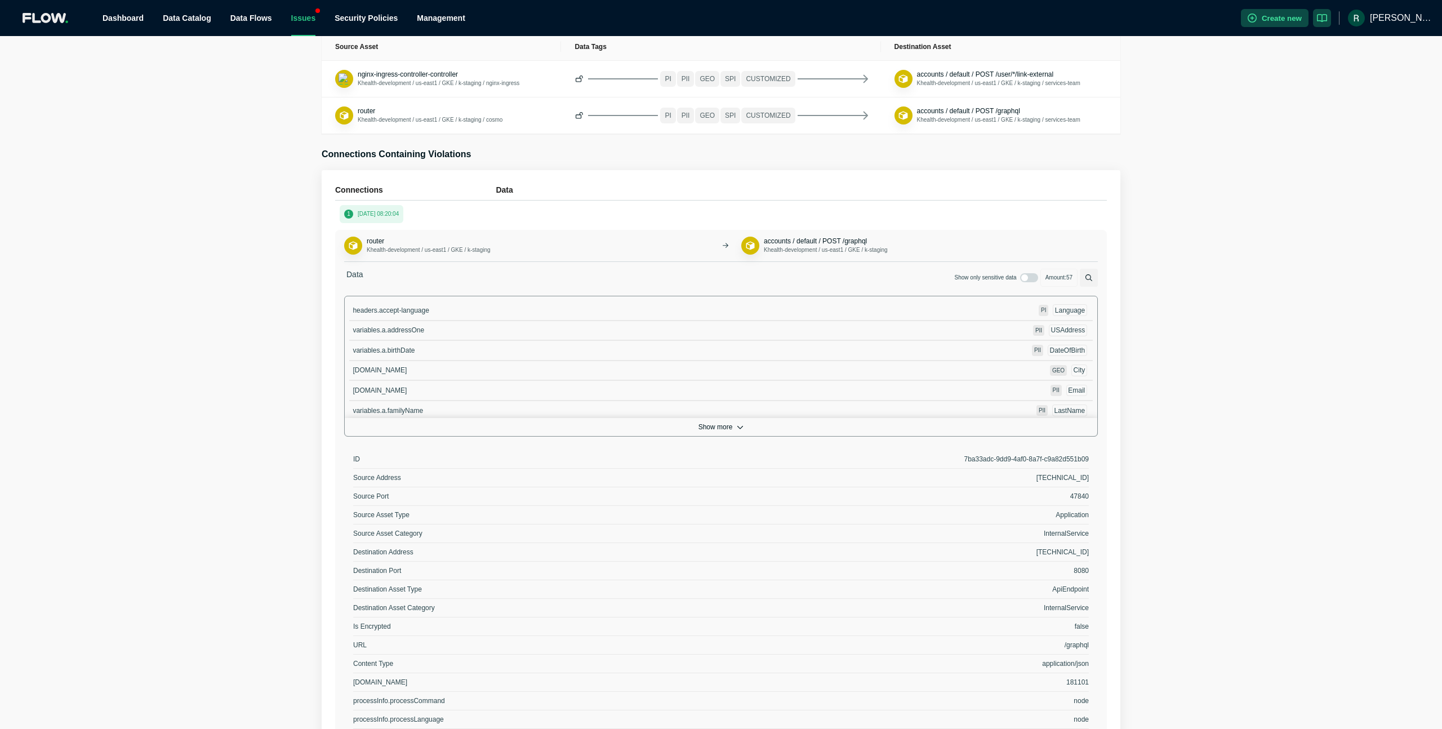
scroll to position [366, 0]
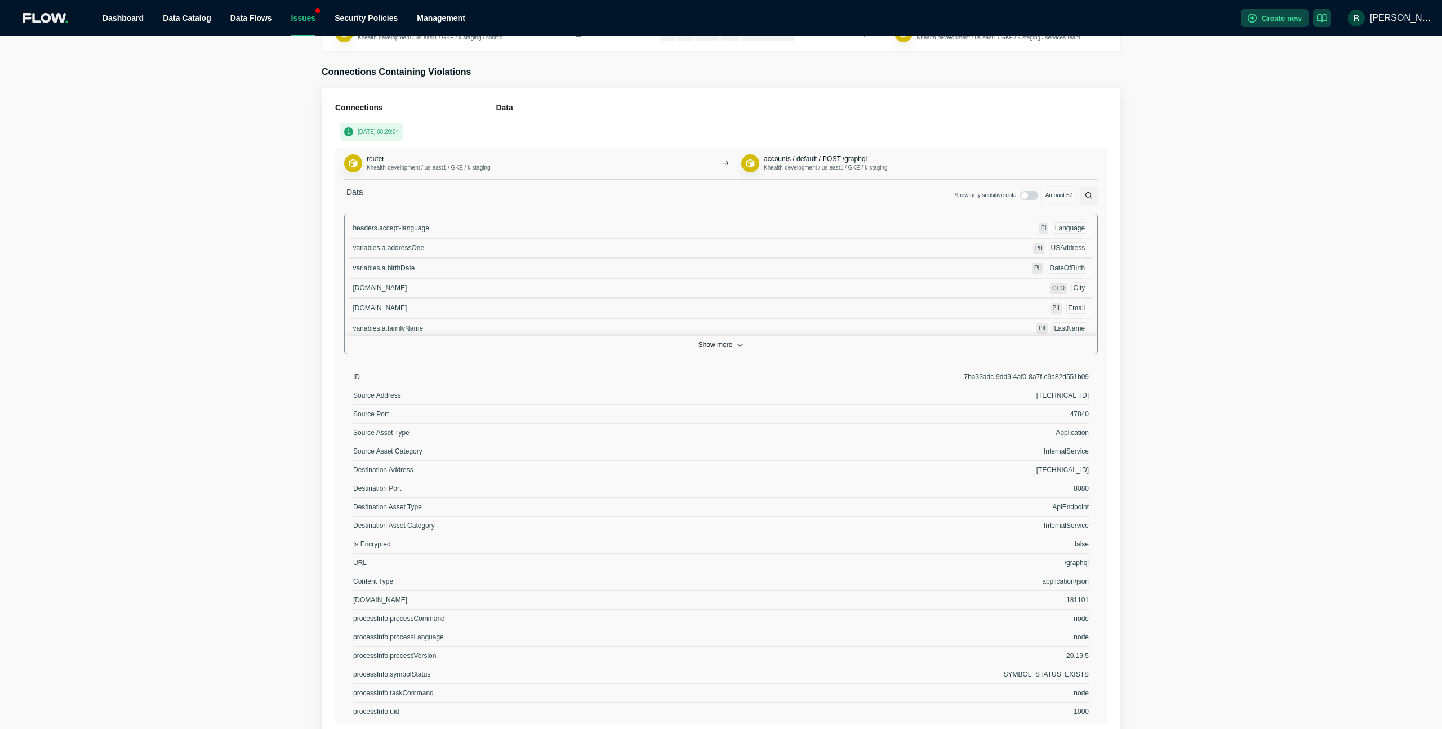
click at [737, 343] on icon "button" at bounding box center [740, 344] width 7 height 7
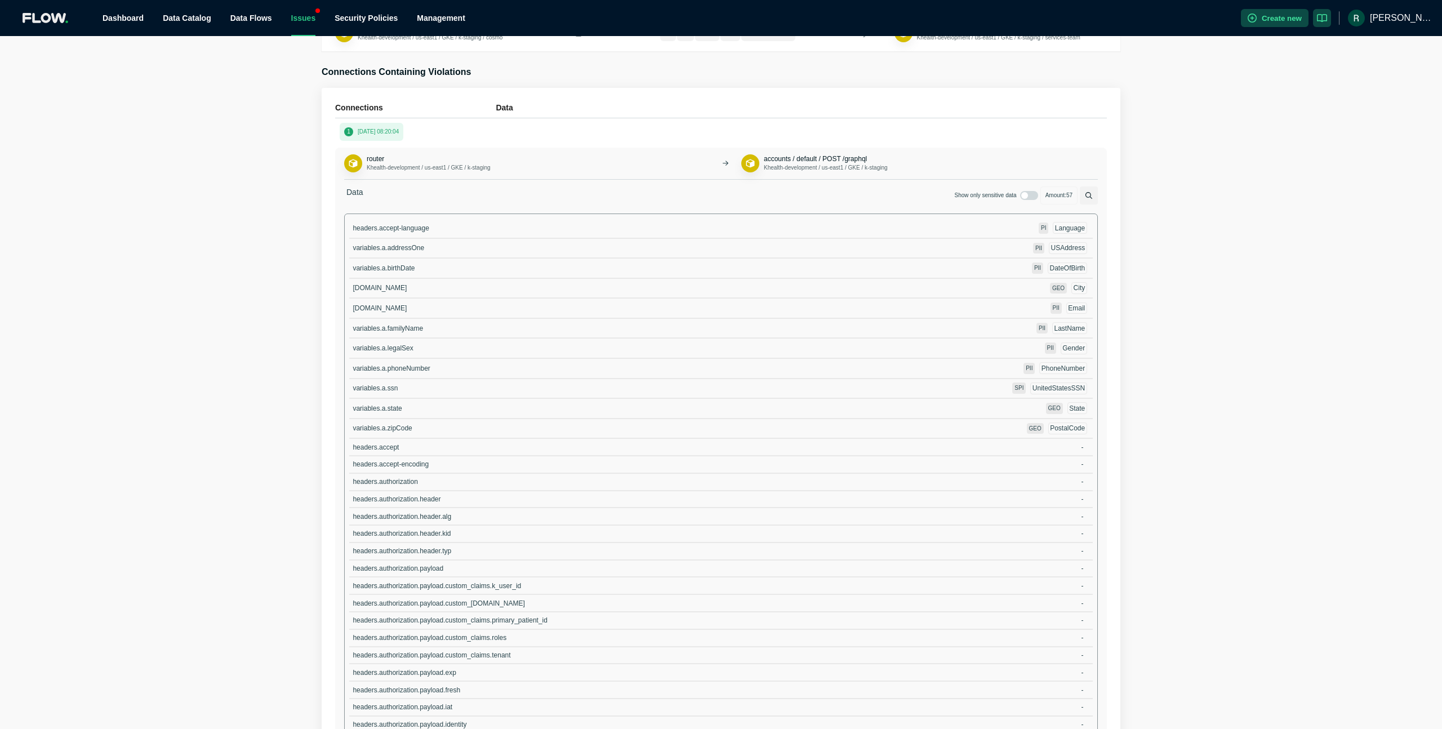
click at [1056, 389] on span "UnitedStatesSSN" at bounding box center [1058, 388] width 52 height 8
click at [1022, 197] on input "checkbox" at bounding box center [1031, 197] width 18 height 9
checkbox input "true"
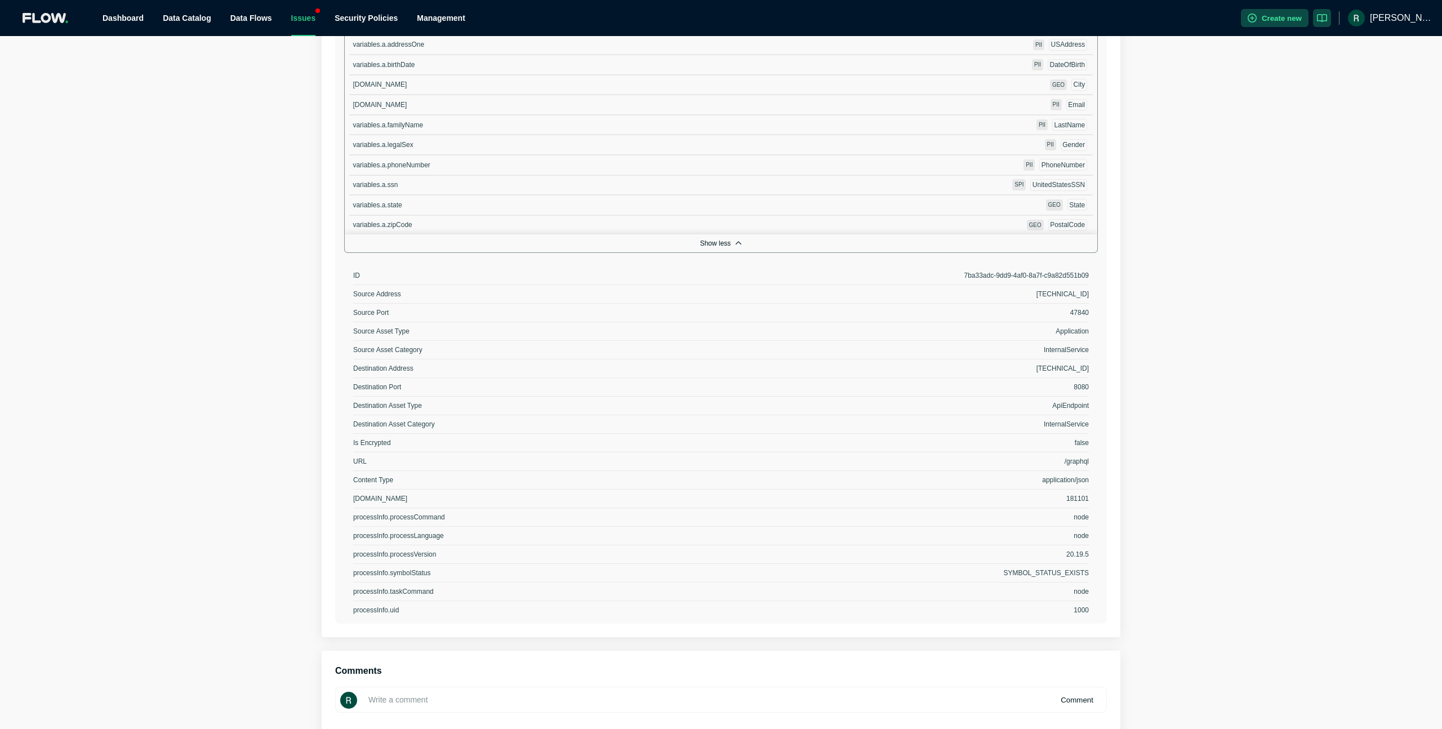
scroll to position [620, 0]
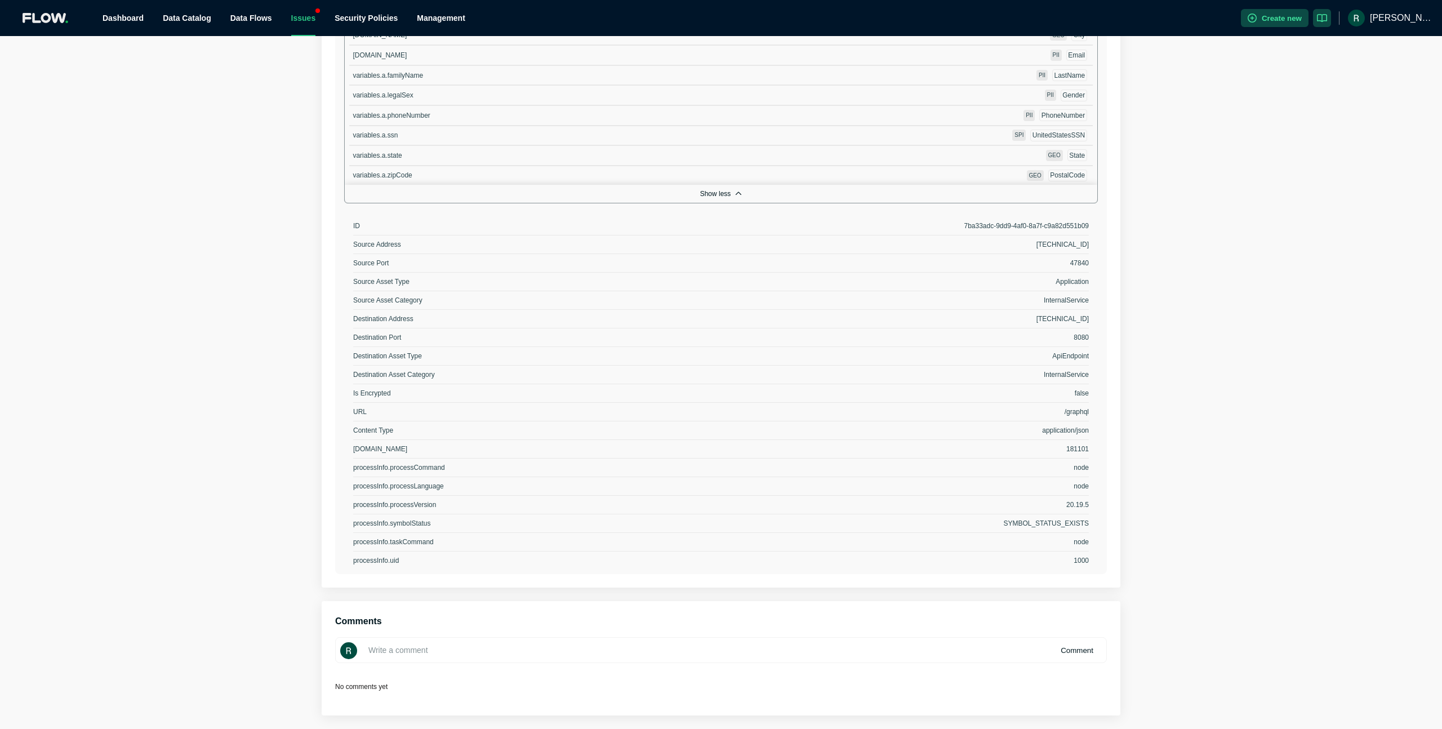
click at [1252, 341] on div "Violations > SSN detected SSN detected SSN detected at rest or in transit View …" at bounding box center [721, 73] width 1442 height 1284
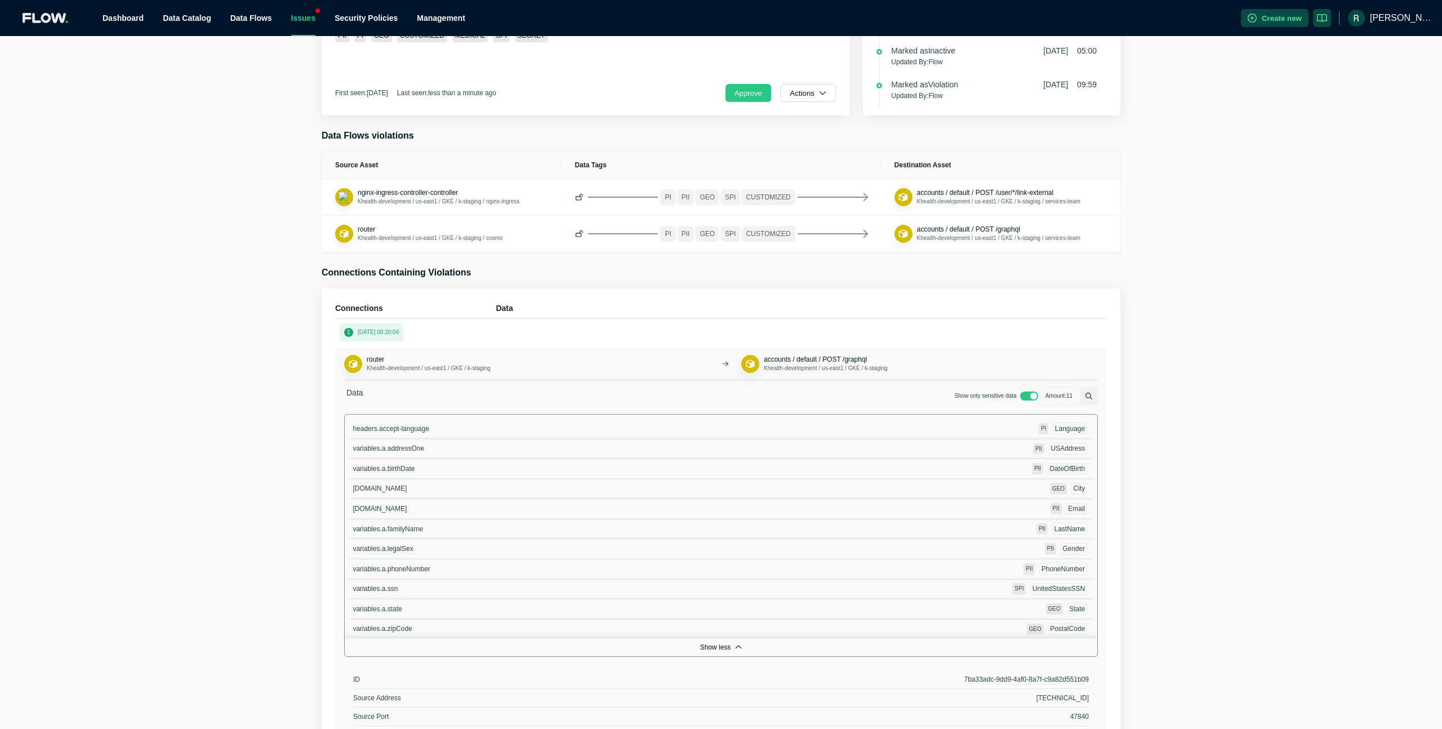
scroll to position [0, 0]
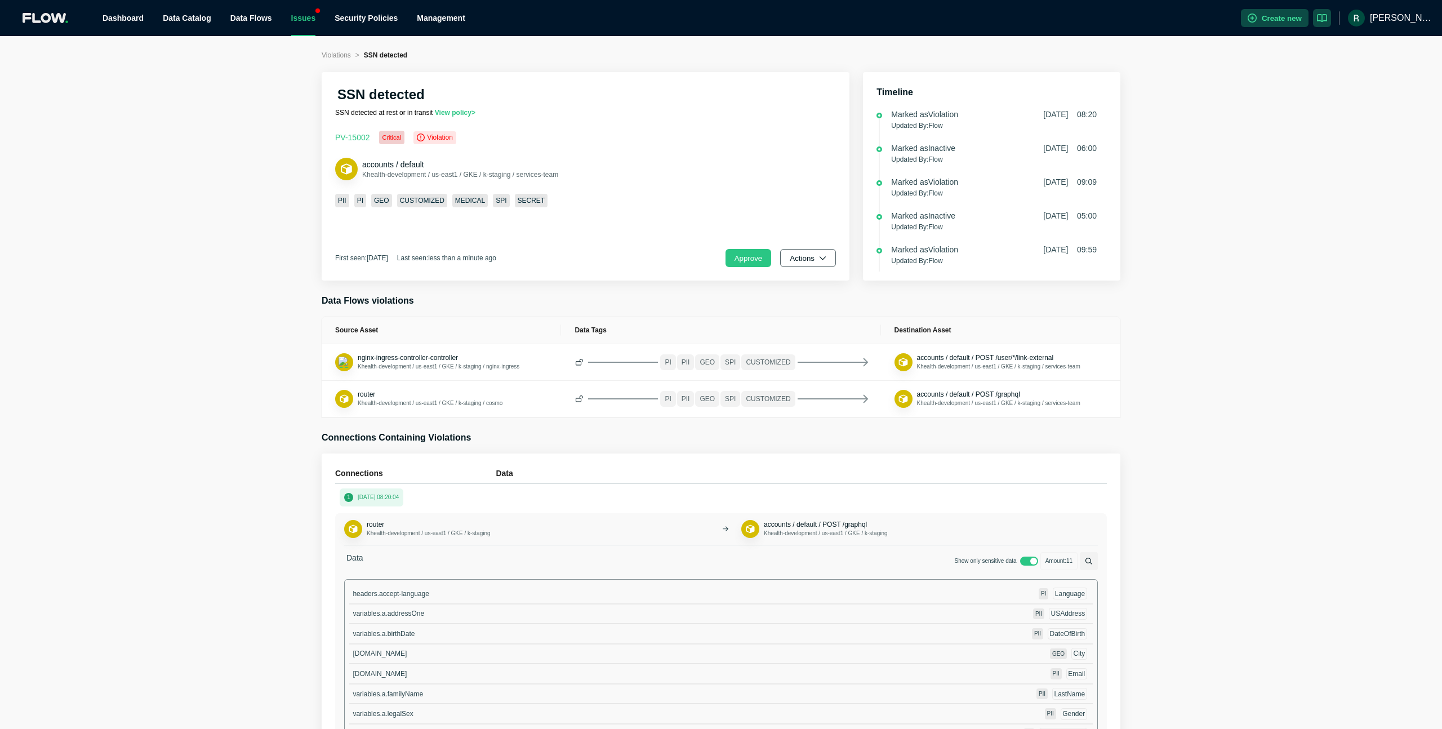
click at [798, 257] on button "Actions" at bounding box center [808, 258] width 56 height 18
click at [825, 303] on span "Dismiss" at bounding box center [812, 307] width 39 height 11
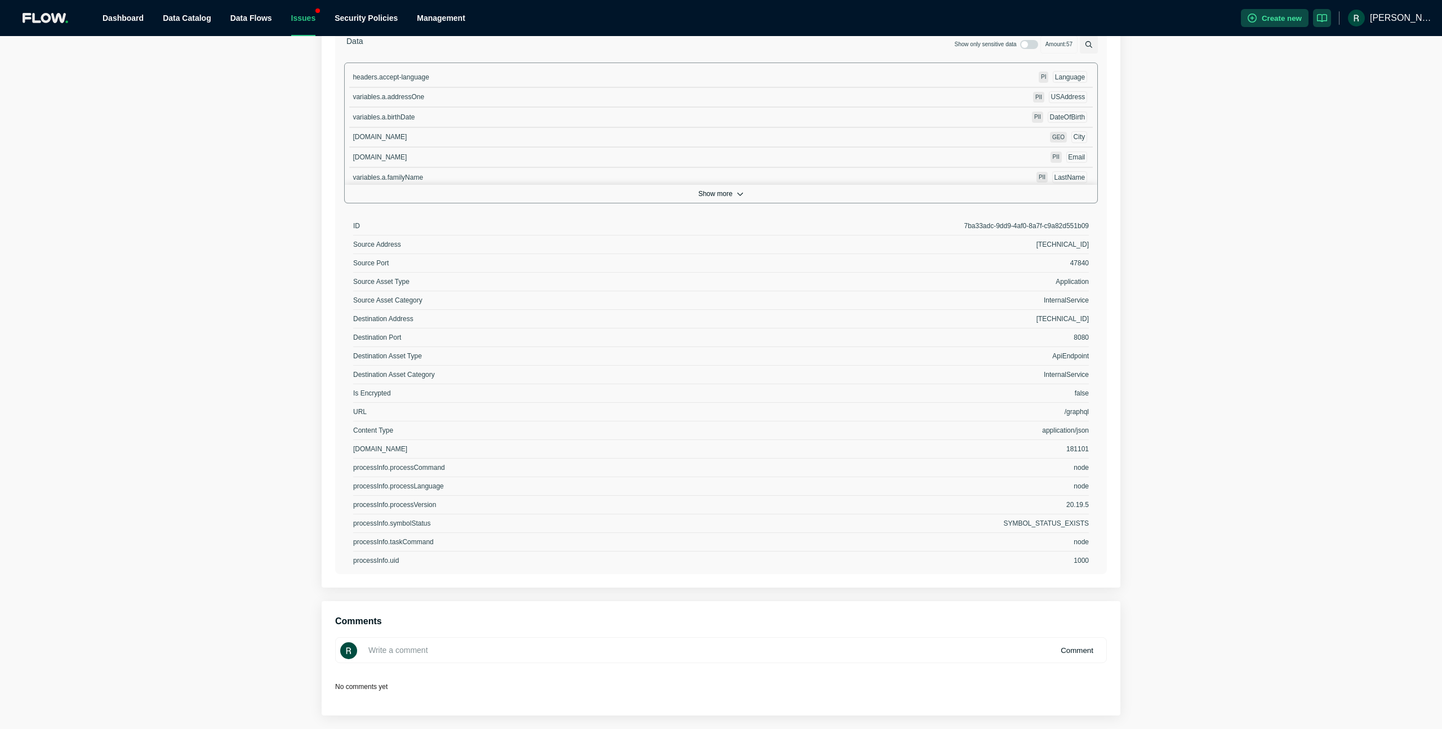
click at [573, 644] on input at bounding box center [721, 650] width 772 height 26
paste input "accounts service in development. this is one place we expect to see SSN"
type input "accounts service in development. this is one place we expect to see SSN"
click at [1078, 649] on button "Comment" at bounding box center [1077, 650] width 51 height 18
